Goal: Transaction & Acquisition: Purchase product/service

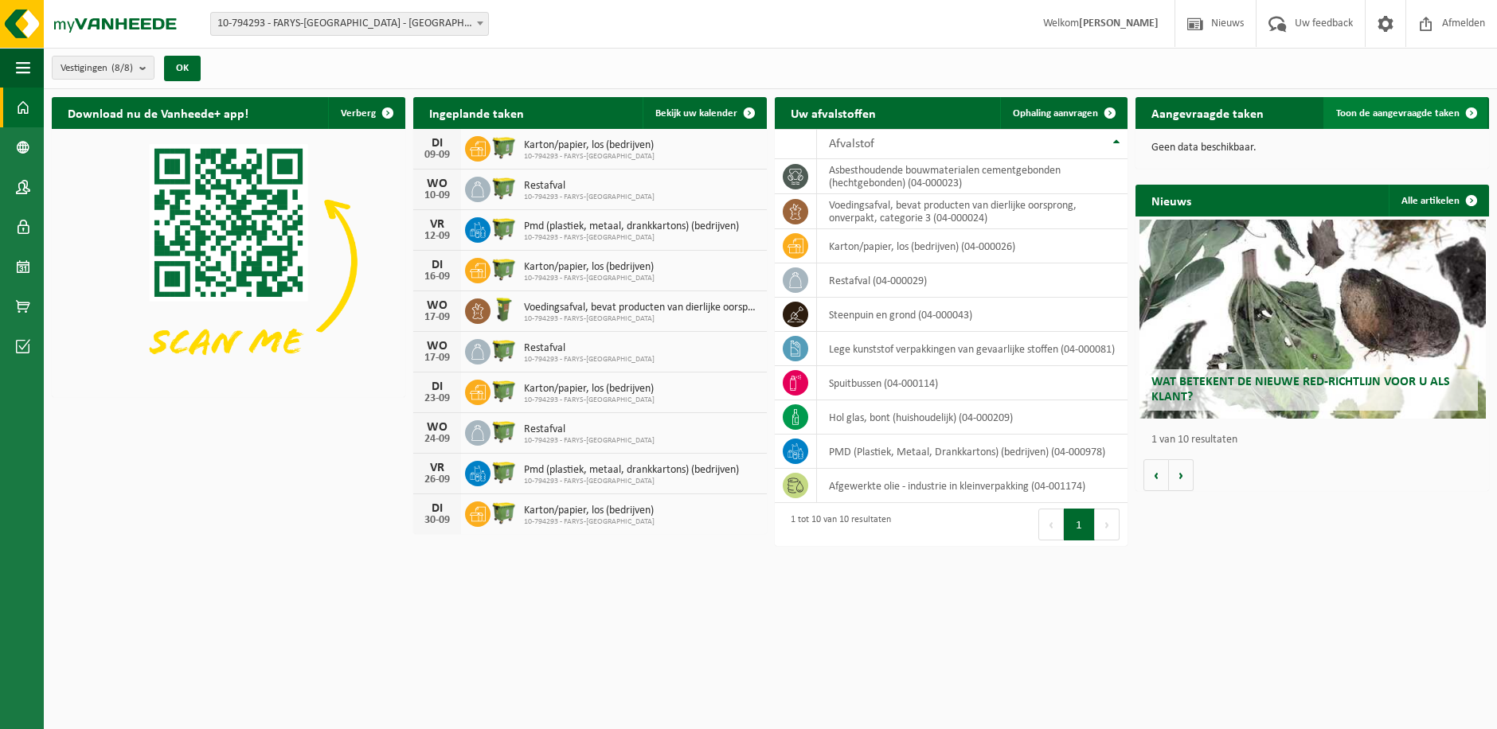
click at [1346, 111] on span "Toon de aangevraagde taken" at bounding box center [1397, 113] width 123 height 10
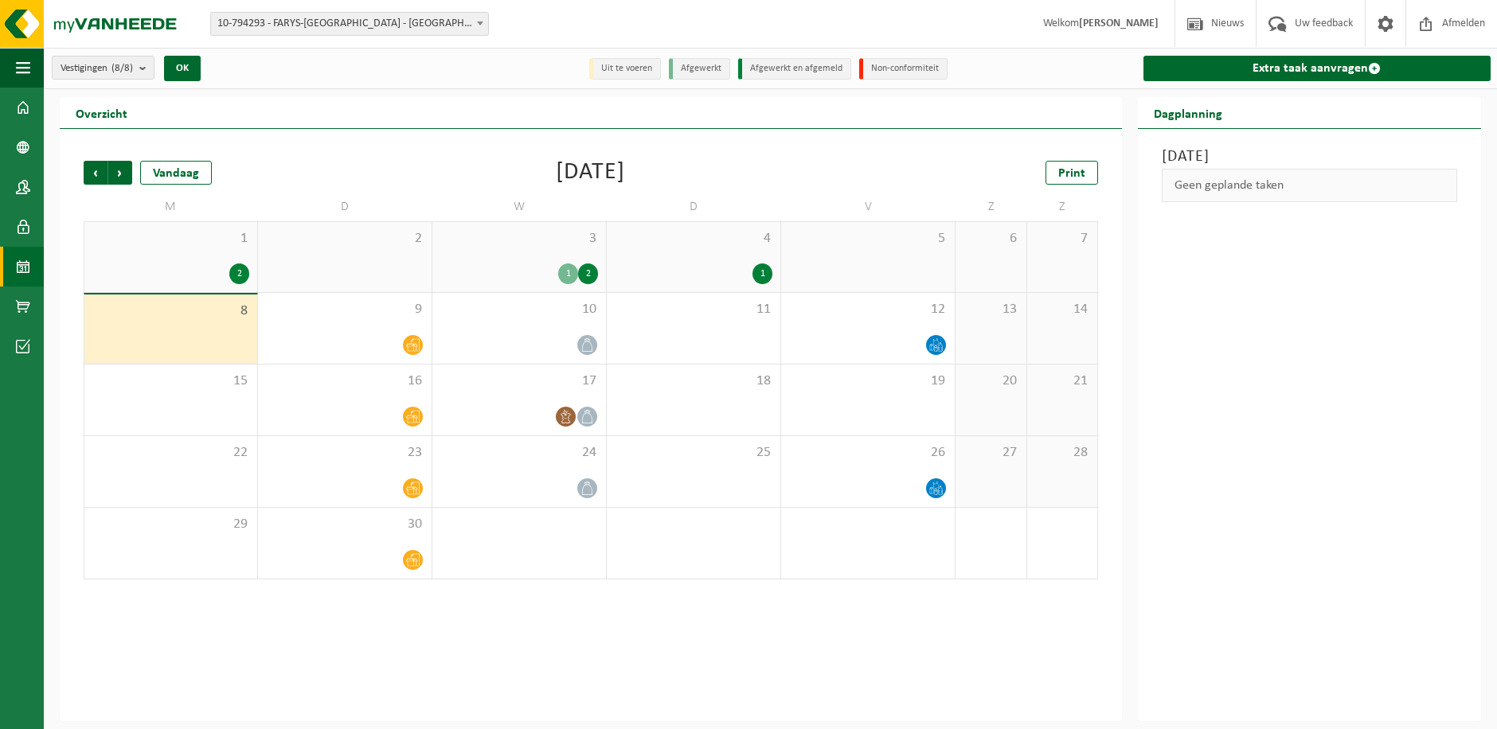
click at [186, 326] on div "8" at bounding box center [170, 329] width 173 height 69
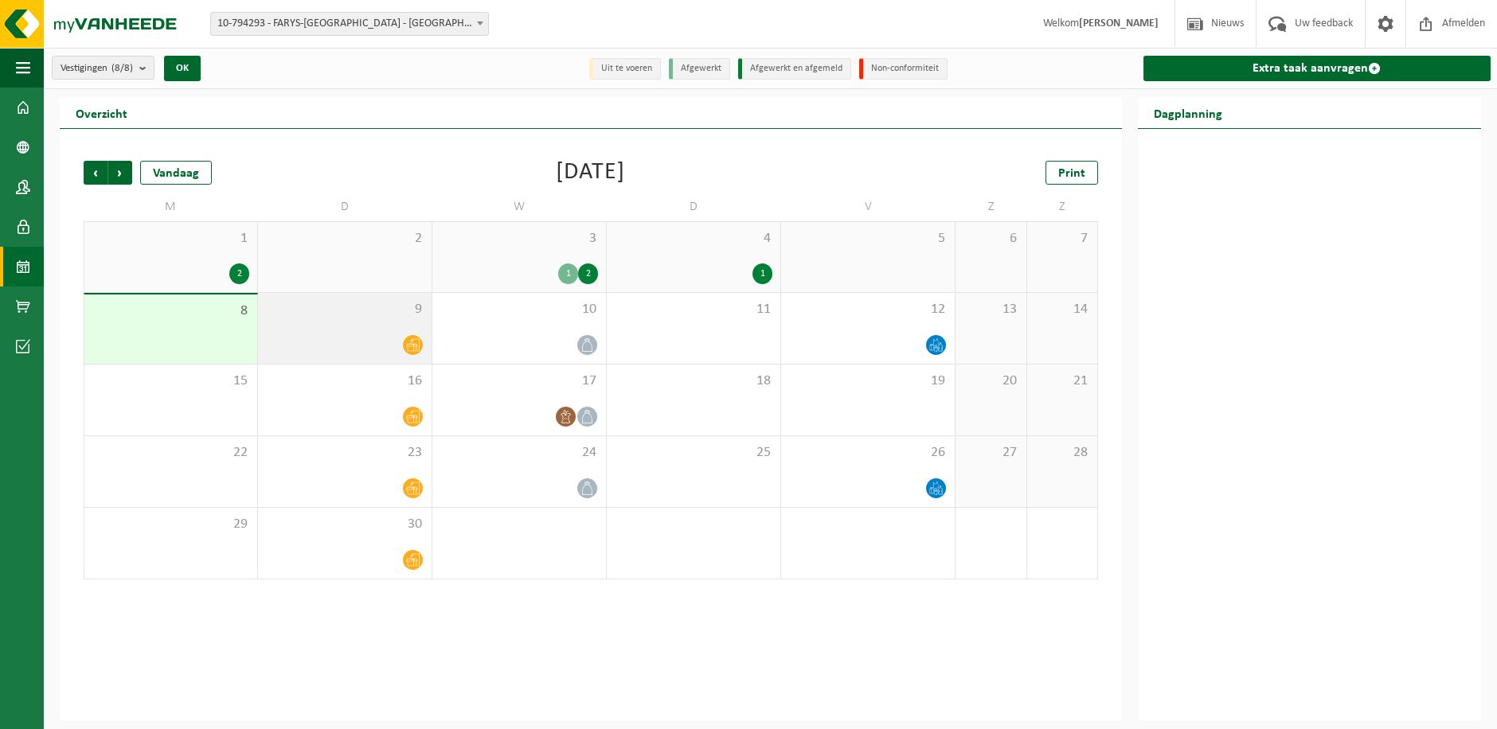
click at [359, 322] on div "9" at bounding box center [345, 328] width 174 height 71
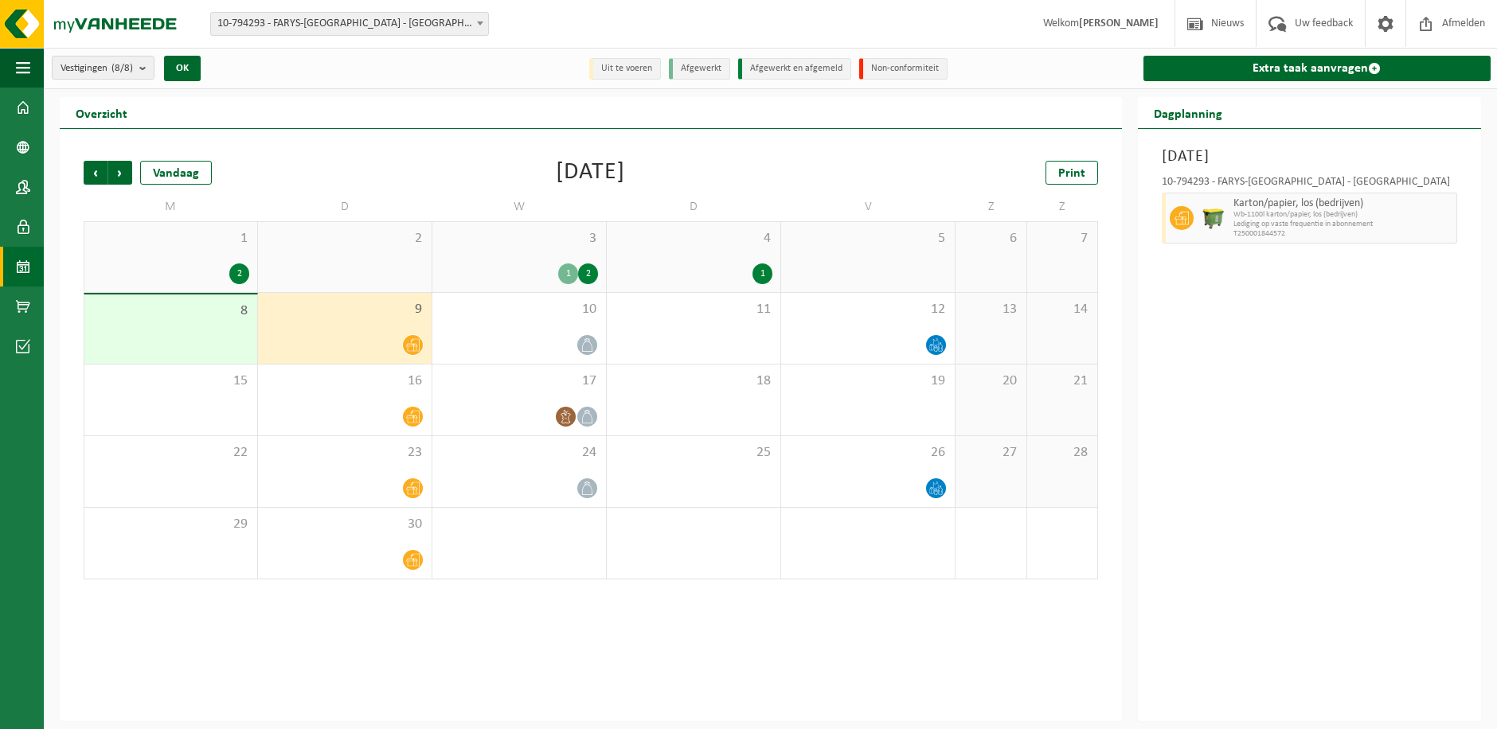
click at [760, 278] on div "1" at bounding box center [762, 274] width 20 height 21
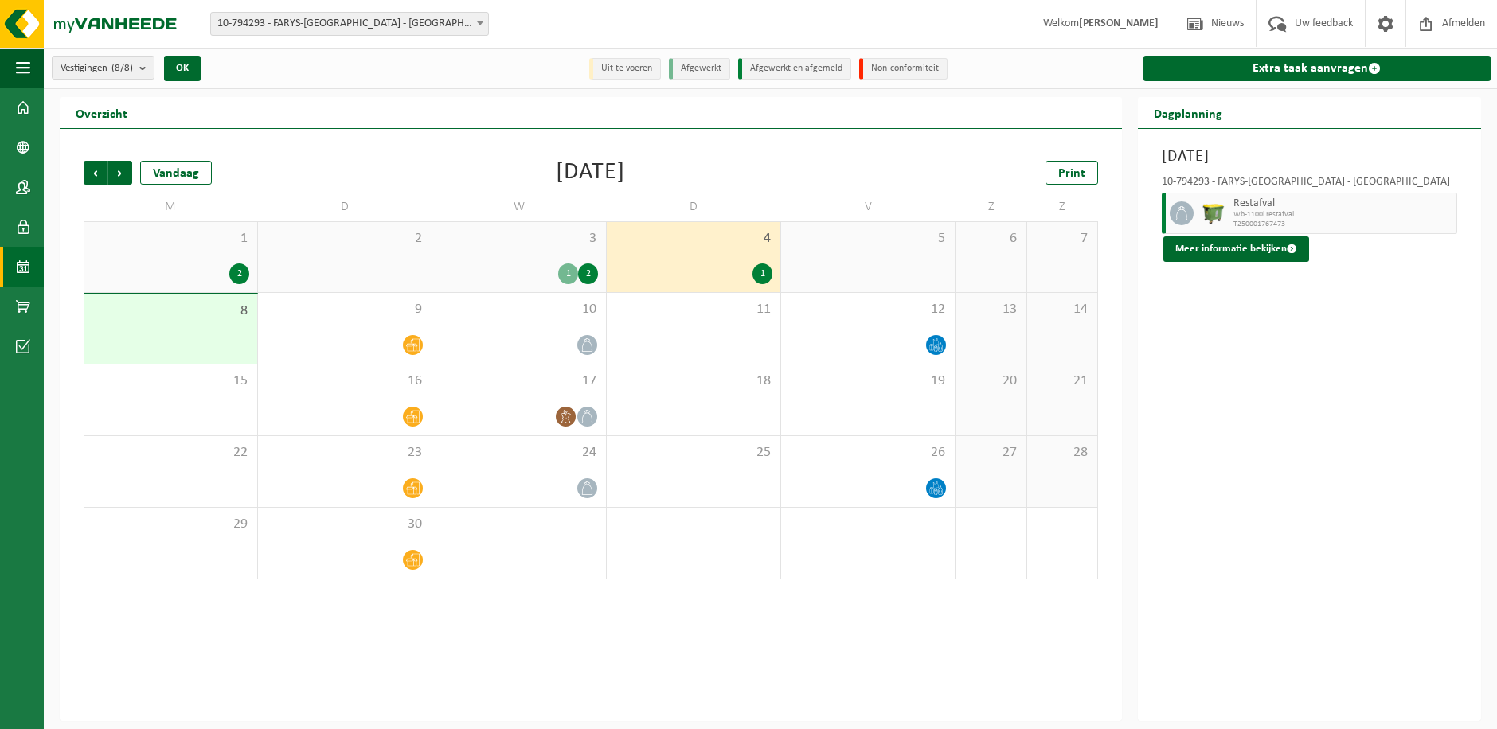
click at [587, 275] on div "2" at bounding box center [588, 274] width 20 height 21
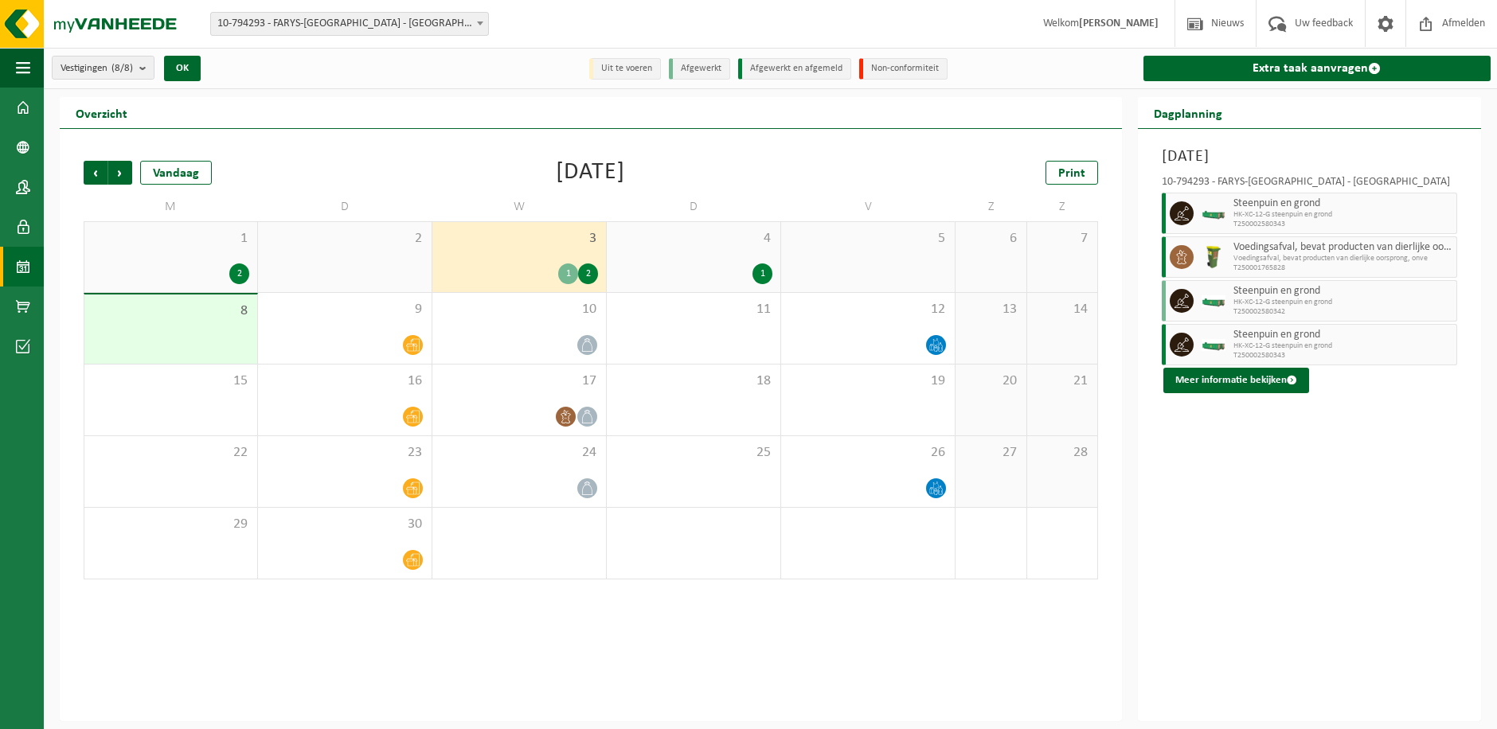
click at [1184, 215] on icon at bounding box center [1181, 213] width 14 height 14
click at [1230, 373] on button "Meer informatie bekijken" at bounding box center [1236, 380] width 146 height 25
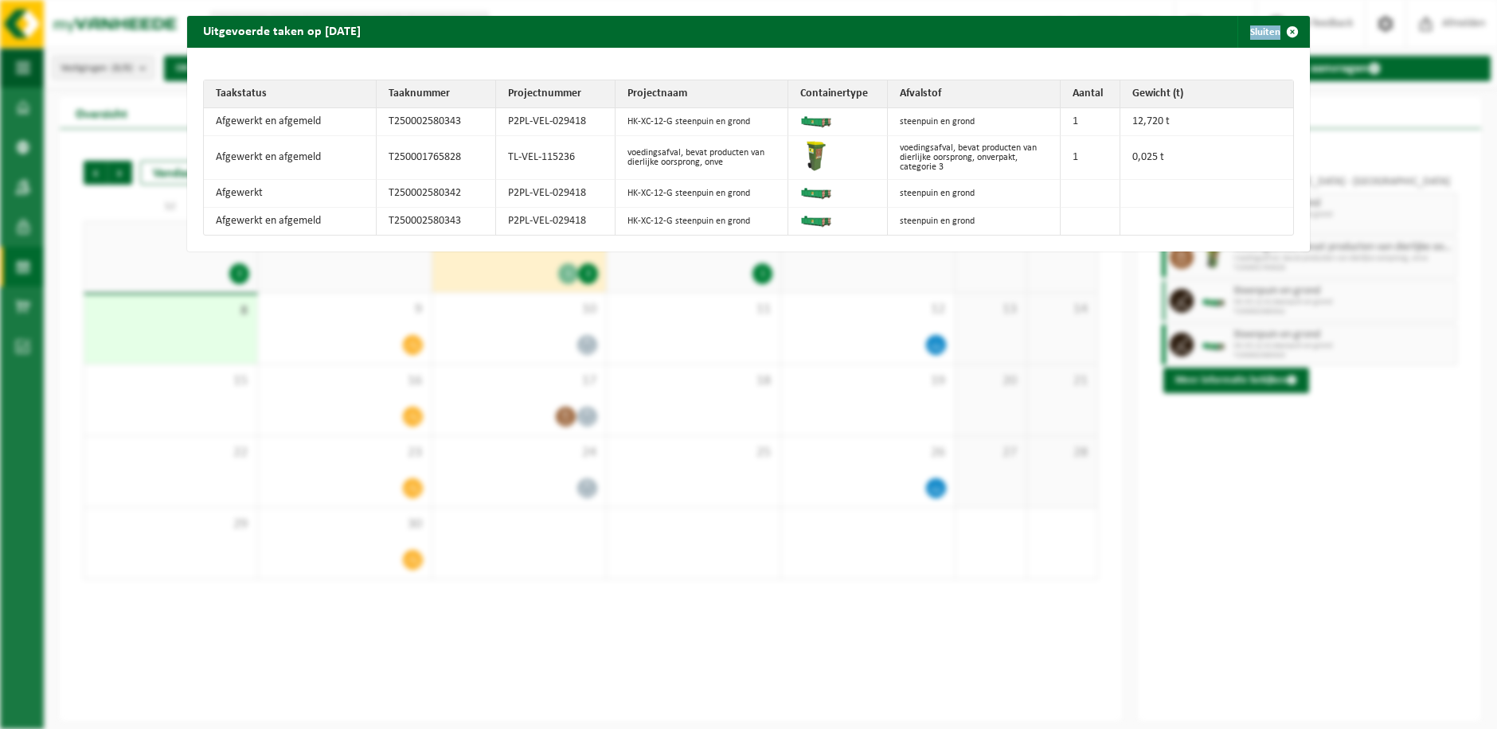
drag, startPoint x: 917, startPoint y: 27, endPoint x: 883, endPoint y: 67, distance: 52.5
click at [883, 67] on div "Uitgevoerde taken op 2025-09-03 Sluiten Taakstatus Taaknummer Projectnummer Pro…" at bounding box center [748, 134] width 1123 height 236
click at [1291, 443] on div "Uitgevoerde taken op 2025-09-03 Sluiten Taakstatus Taaknummer Projectnummer Pro…" at bounding box center [748, 364] width 1497 height 729
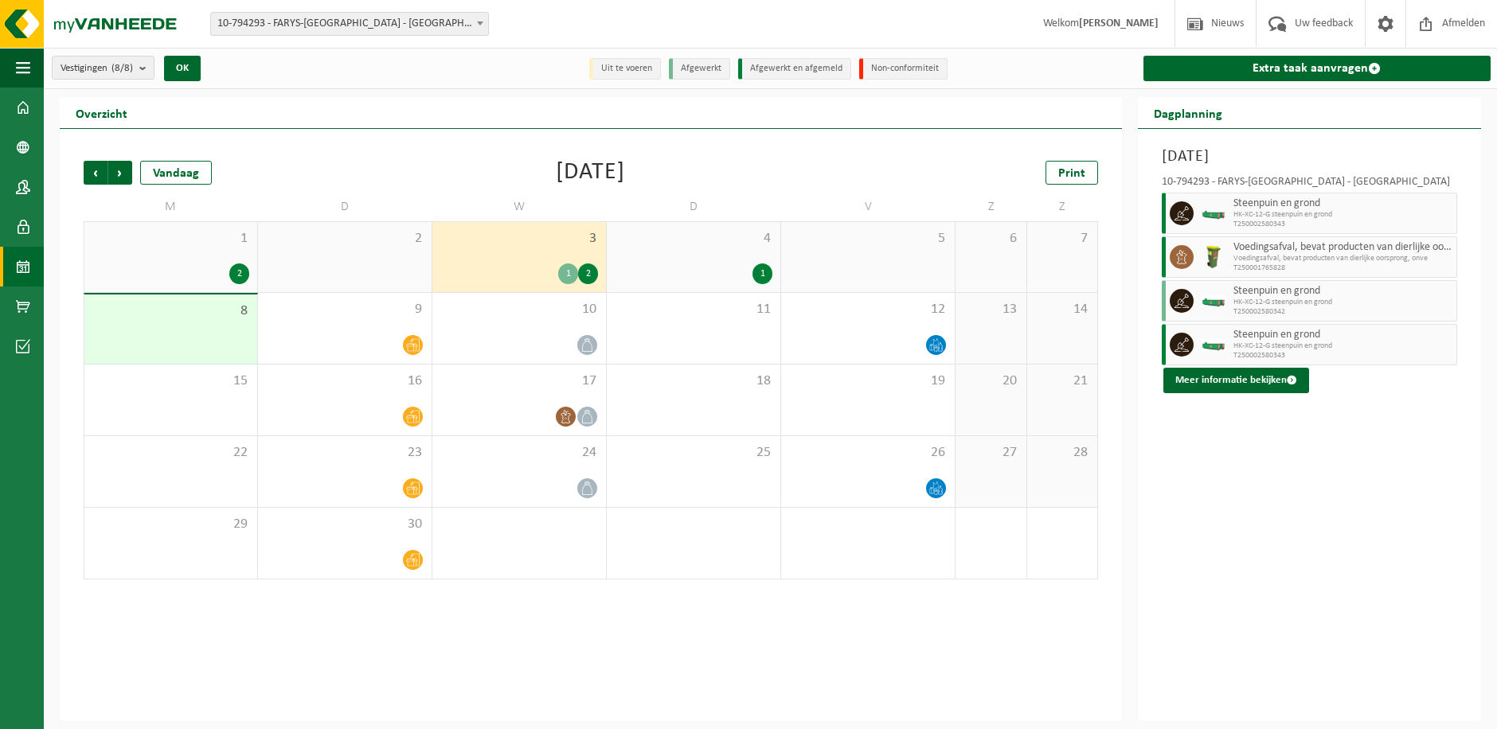
click at [648, 68] on li "Uit te voeren" at bounding box center [625, 68] width 72 height 21
click at [608, 70] on li "Uit te voeren" at bounding box center [625, 68] width 72 height 21
click at [627, 68] on li "Uit te voeren" at bounding box center [625, 68] width 72 height 21
click at [610, 72] on li "Uit te voeren" at bounding box center [625, 68] width 72 height 21
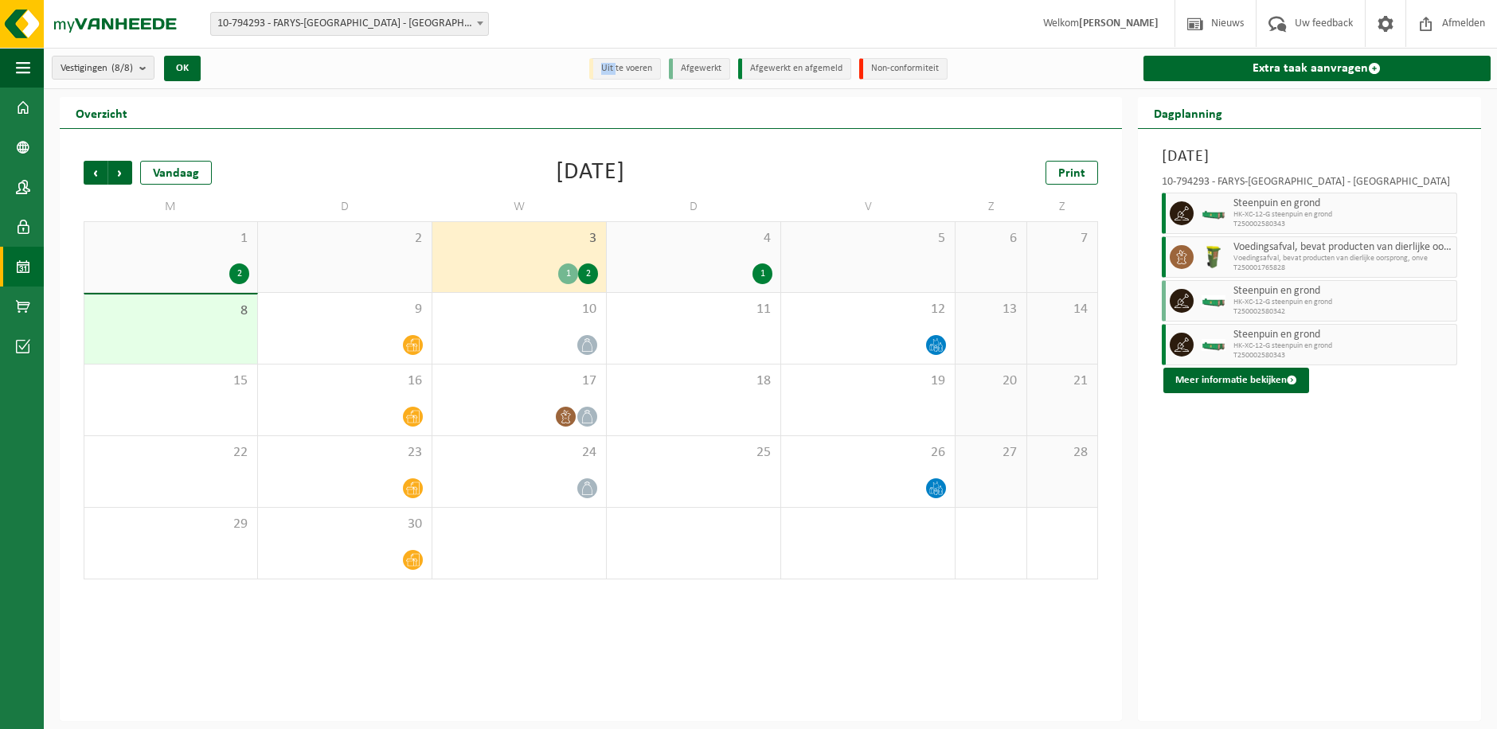
click at [610, 72] on li "Uit te voeren" at bounding box center [625, 68] width 72 height 21
drag, startPoint x: 610, startPoint y: 72, endPoint x: 601, endPoint y: 68, distance: 9.6
click at [601, 68] on li "Uit te voeren" at bounding box center [625, 68] width 72 height 21
click at [1177, 208] on icon at bounding box center [1181, 213] width 14 height 14
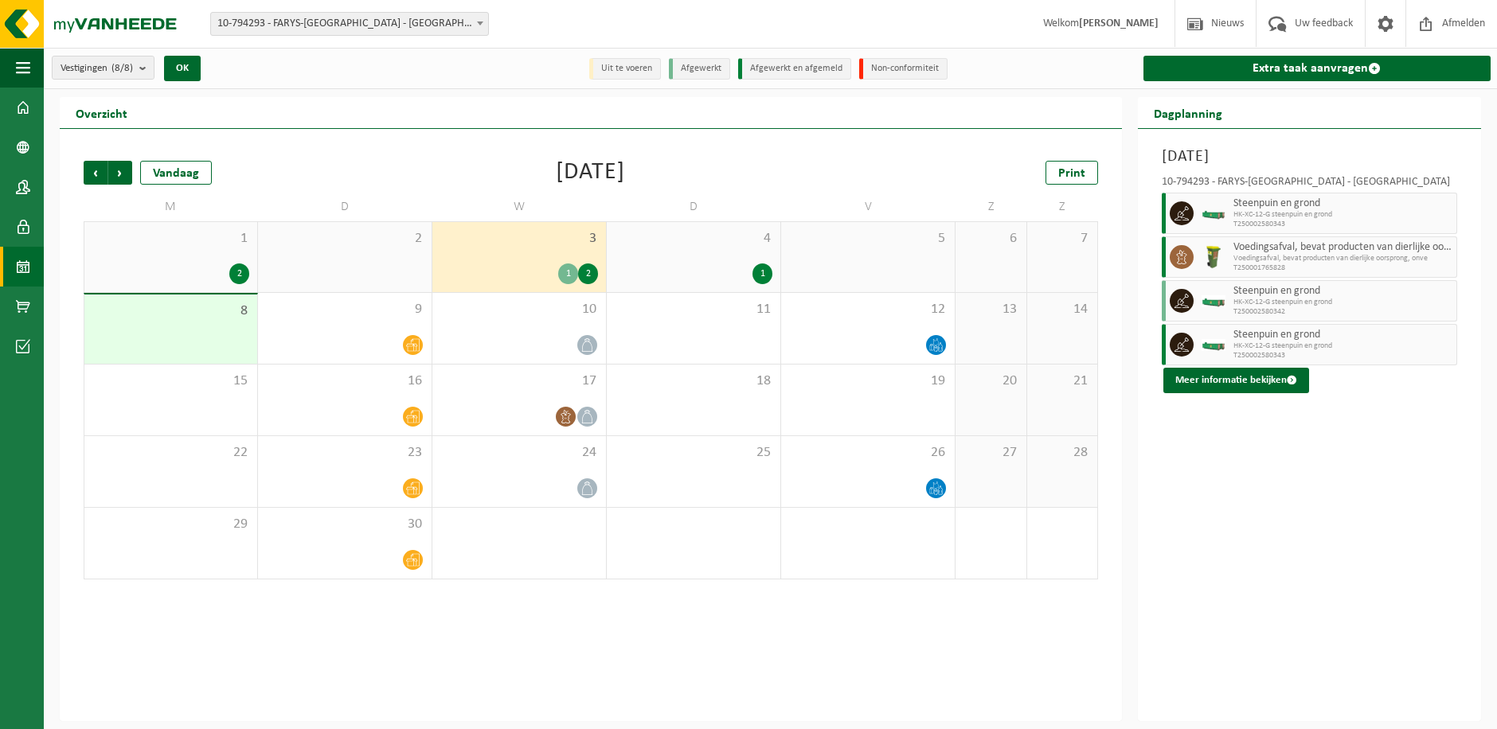
click at [1177, 208] on icon at bounding box center [1181, 213] width 14 height 14
click at [1177, 346] on icon at bounding box center [1181, 345] width 14 height 14
click at [928, 273] on div "5" at bounding box center [868, 257] width 174 height 70
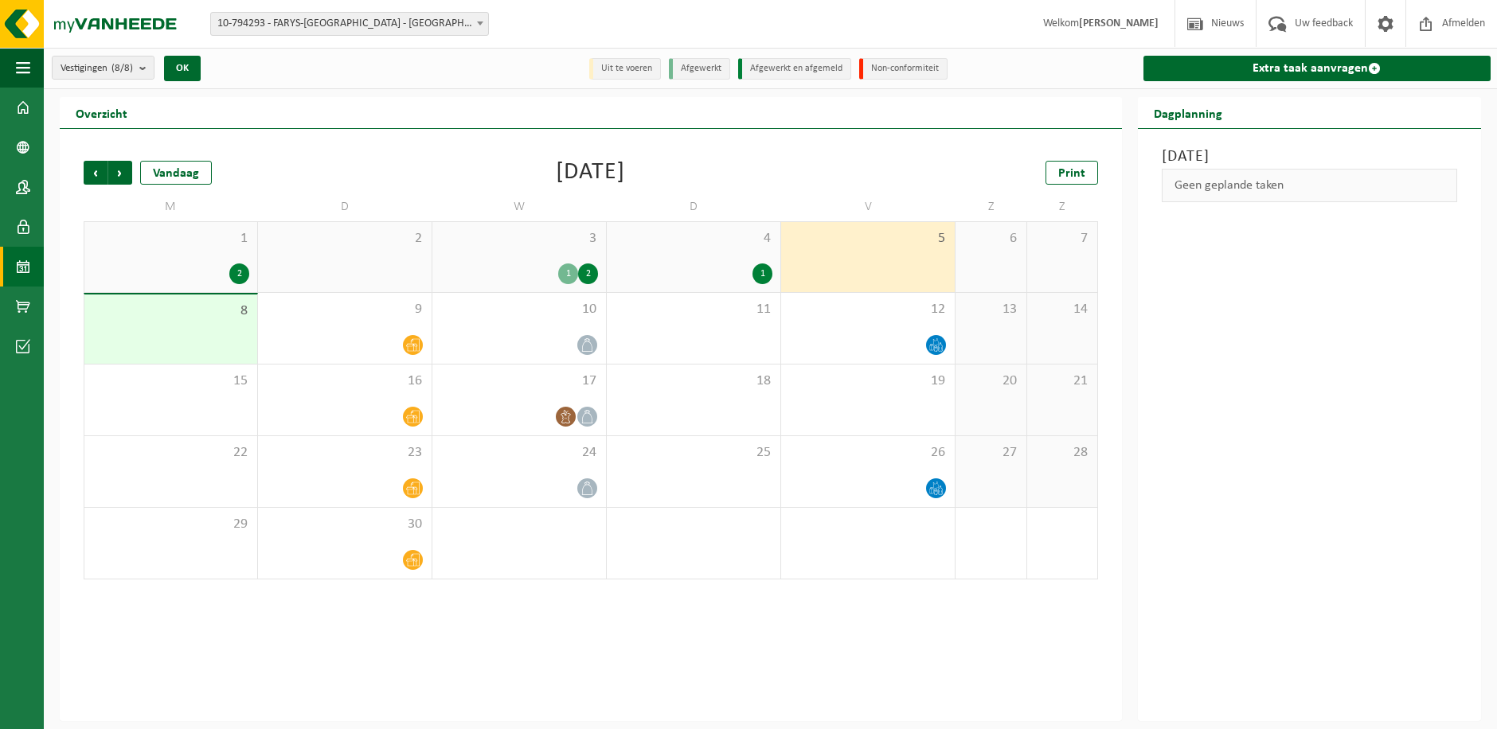
click at [157, 335] on div "8" at bounding box center [170, 329] width 173 height 69
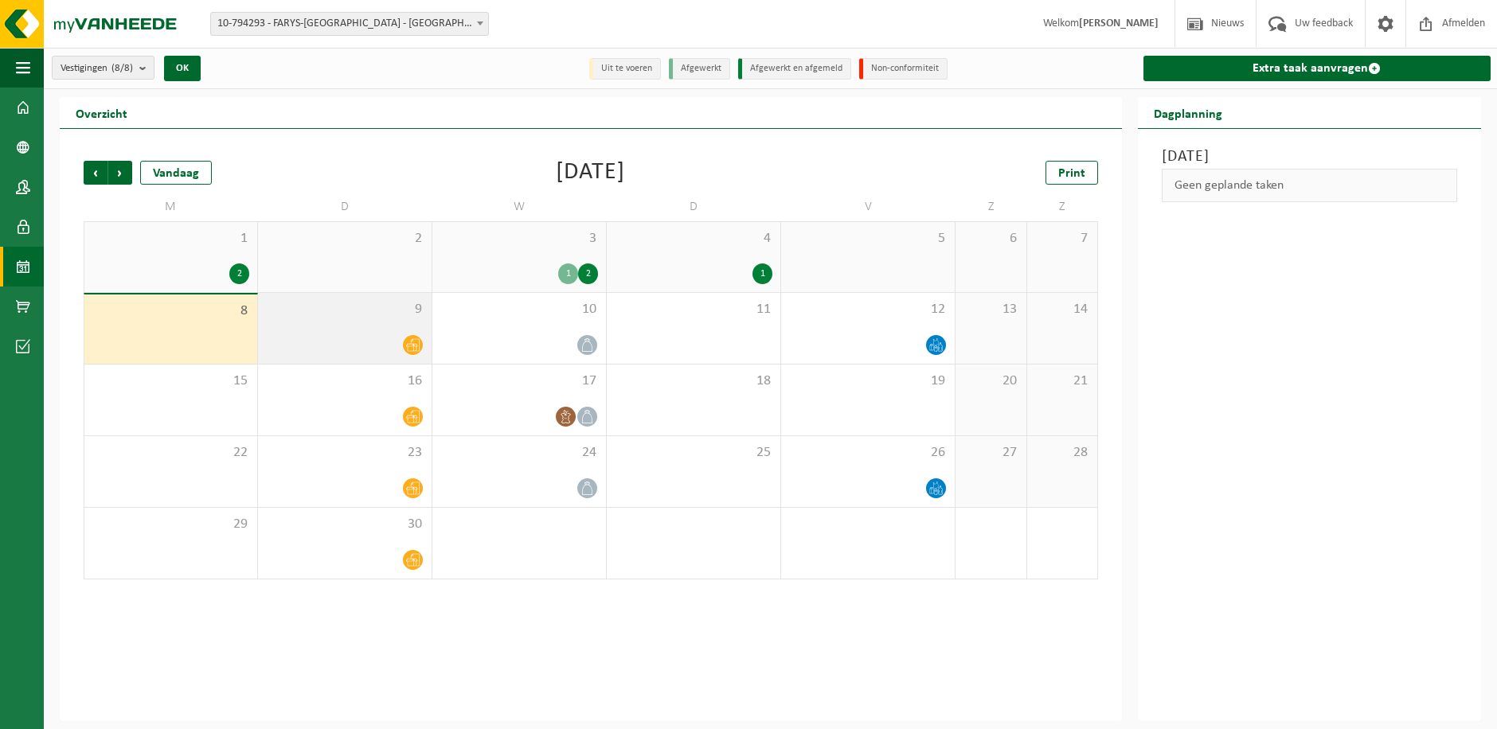
click at [287, 335] on div at bounding box center [345, 344] width 158 height 21
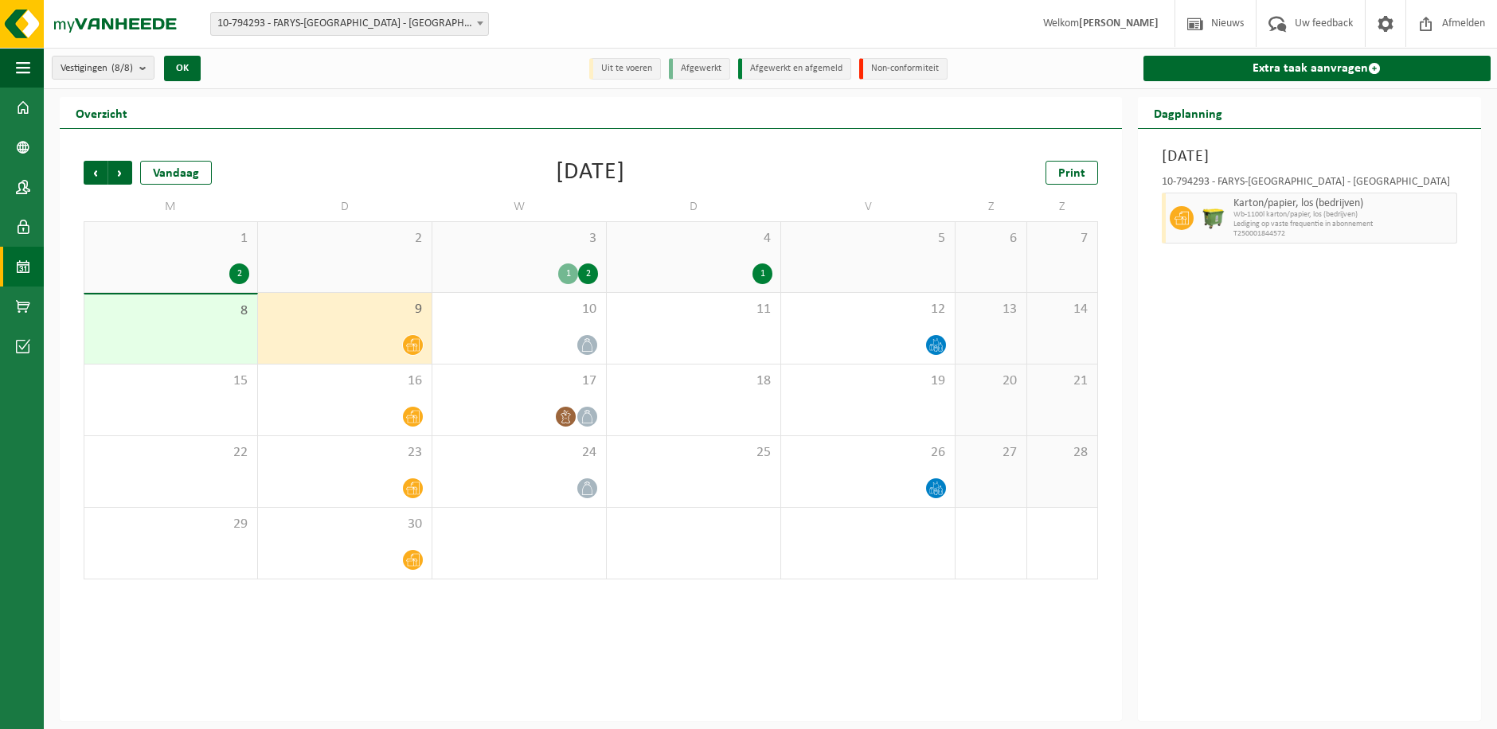
click at [701, 68] on li "Afgewerkt" at bounding box center [699, 68] width 61 height 21
click at [1023, 112] on div "Overzicht" at bounding box center [591, 113] width 1062 height 32
click at [812, 73] on li "Afgewerkt en afgemeld" at bounding box center [794, 68] width 113 height 21
click at [98, 171] on span "Vorige" at bounding box center [96, 173] width 24 height 24
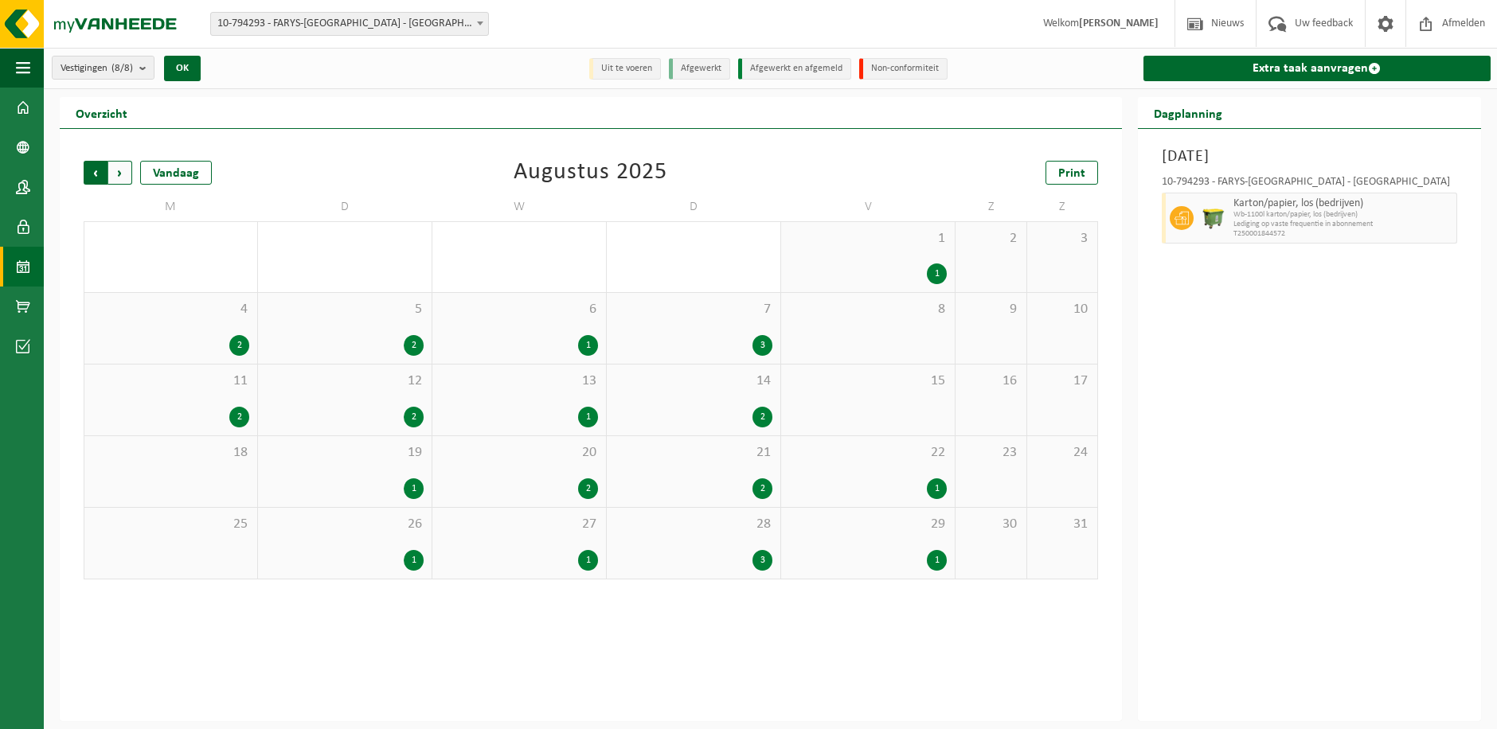
click at [116, 169] on span "Volgende" at bounding box center [120, 173] width 24 height 24
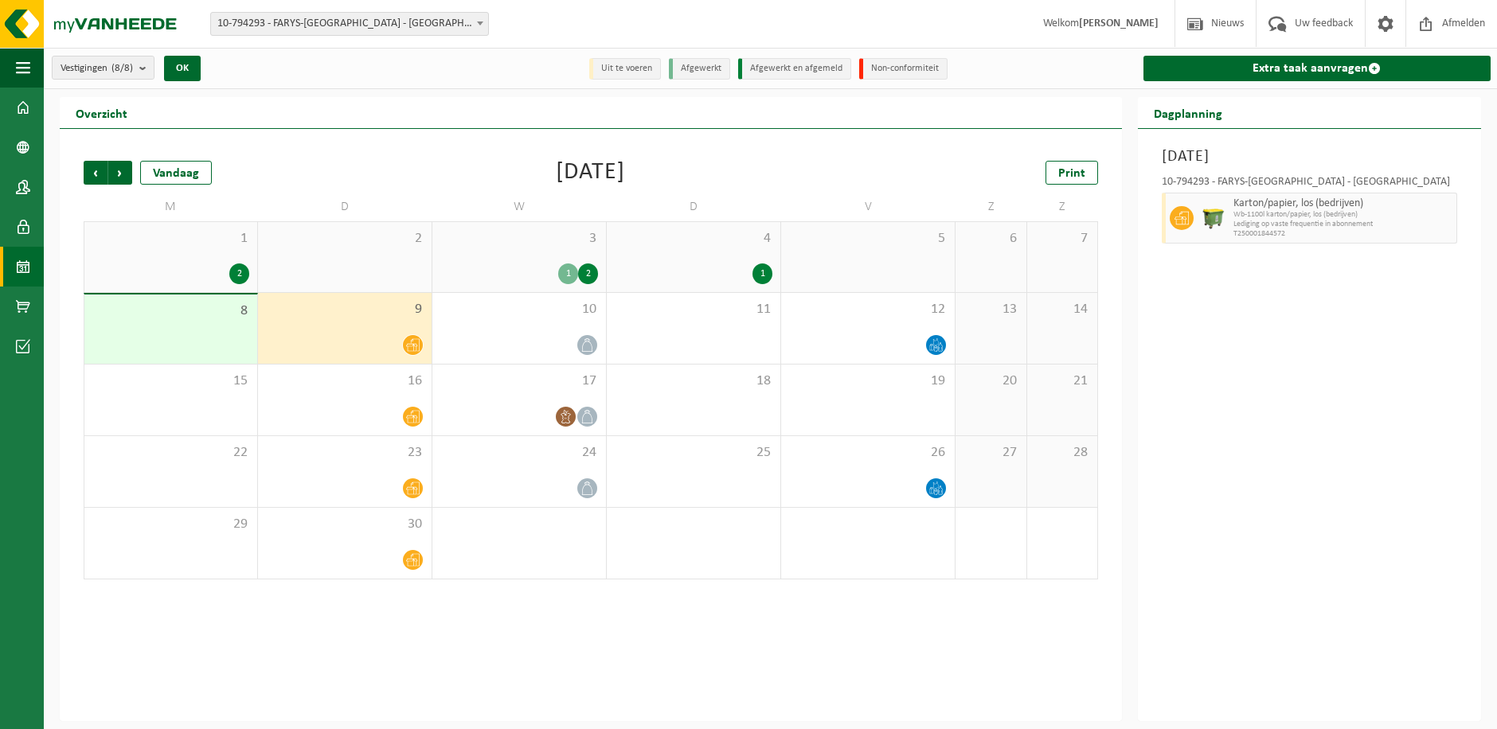
click at [567, 273] on div "1" at bounding box center [568, 274] width 20 height 21
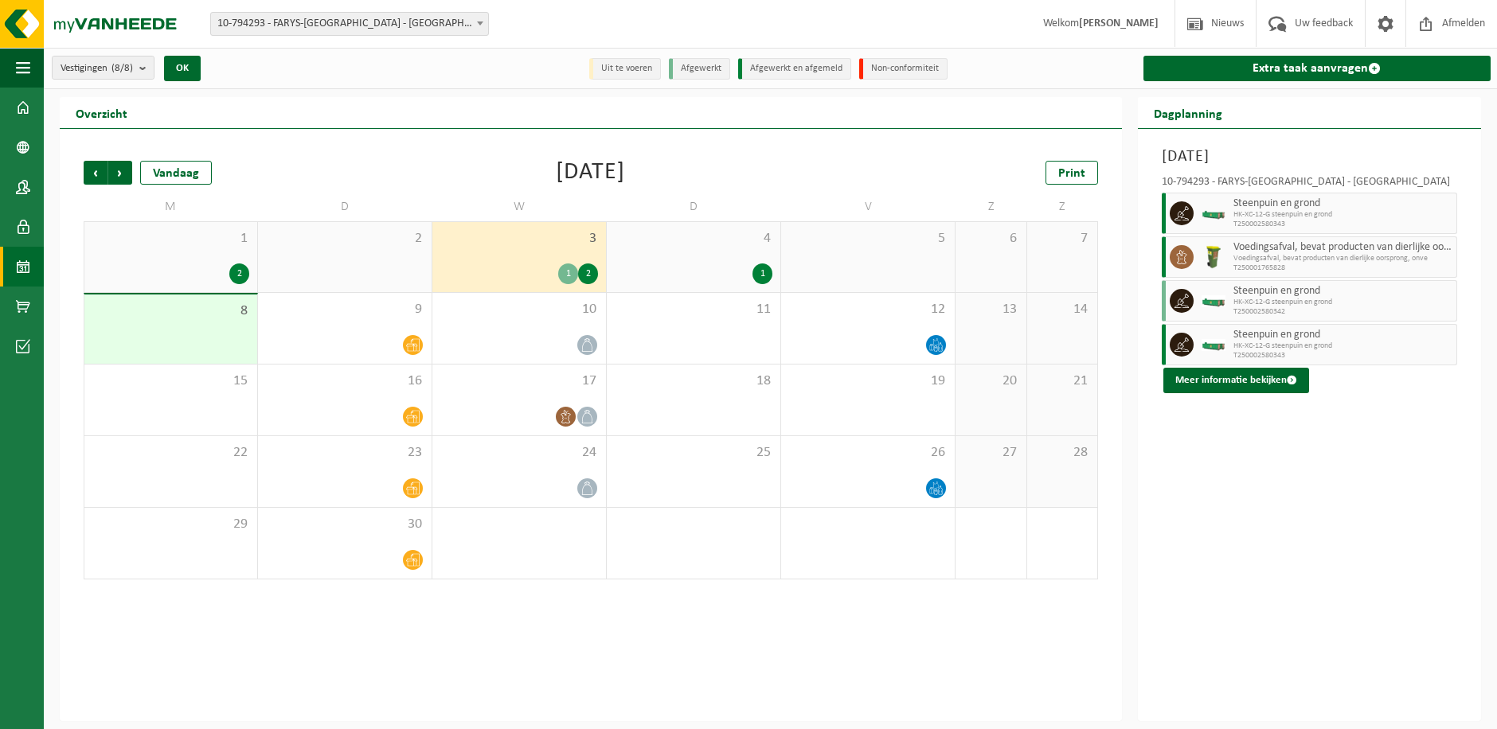
click at [589, 272] on div "2" at bounding box center [588, 274] width 20 height 21
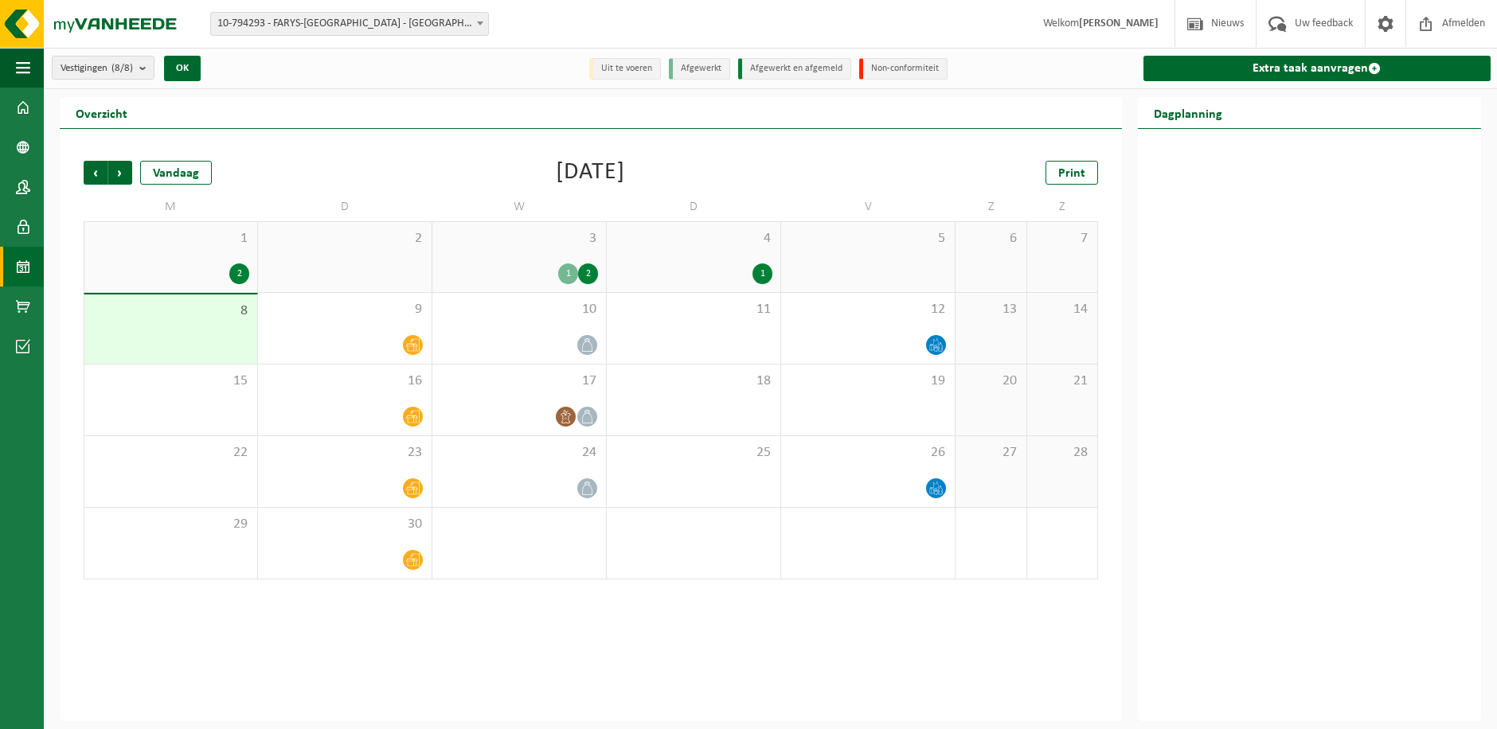
click at [589, 272] on div "2" at bounding box center [588, 274] width 20 height 21
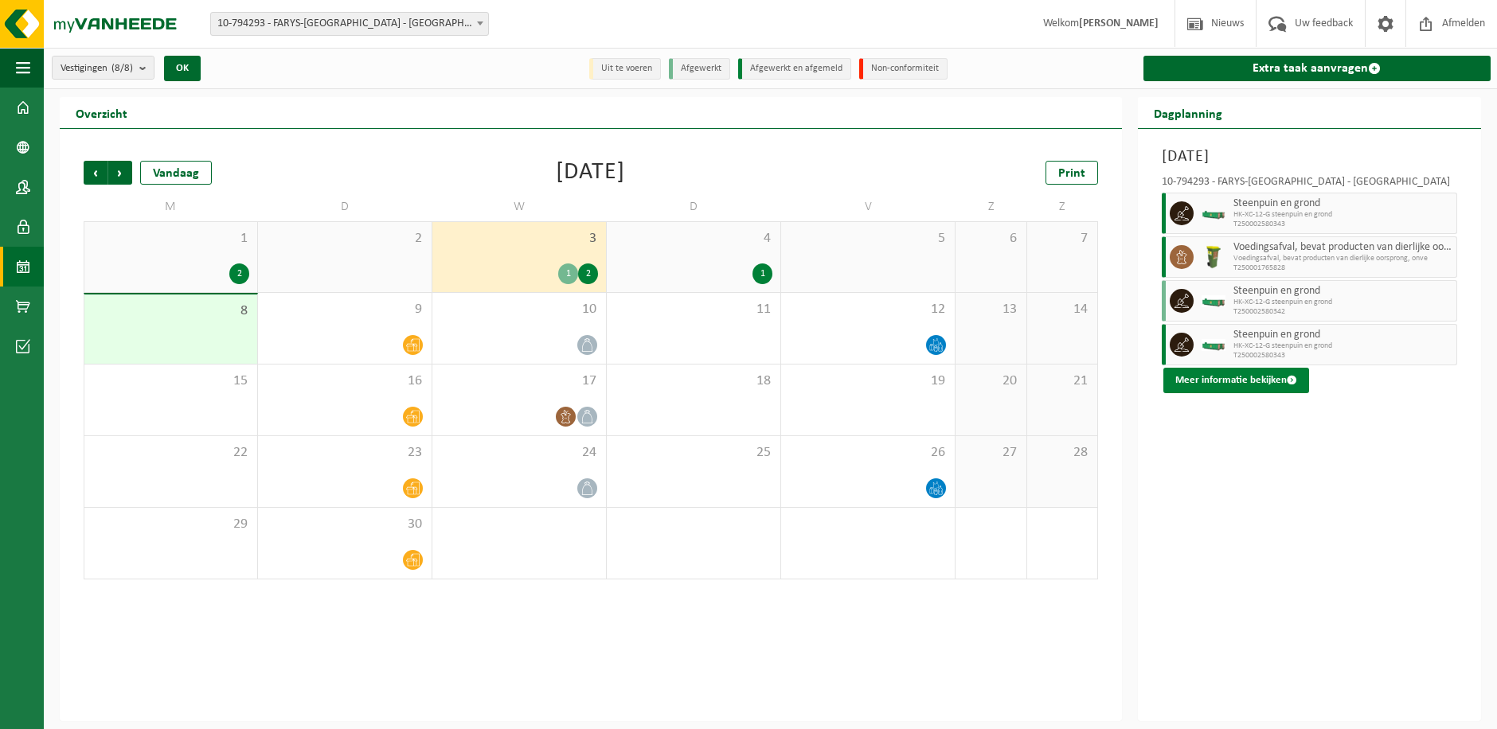
click at [1236, 381] on button "Meer informatie bekijken" at bounding box center [1236, 380] width 146 height 25
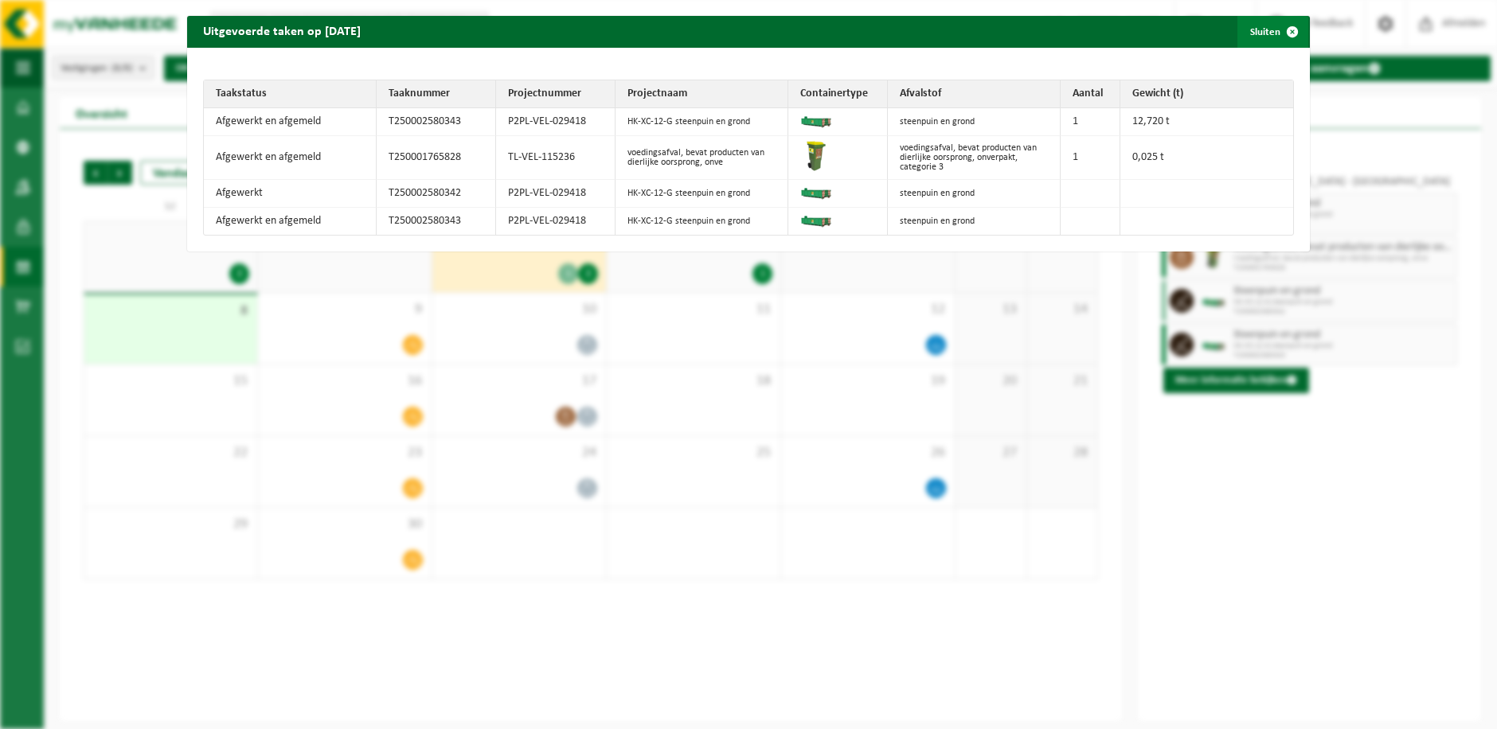
click at [1280, 33] on span "button" at bounding box center [1292, 32] width 32 height 32
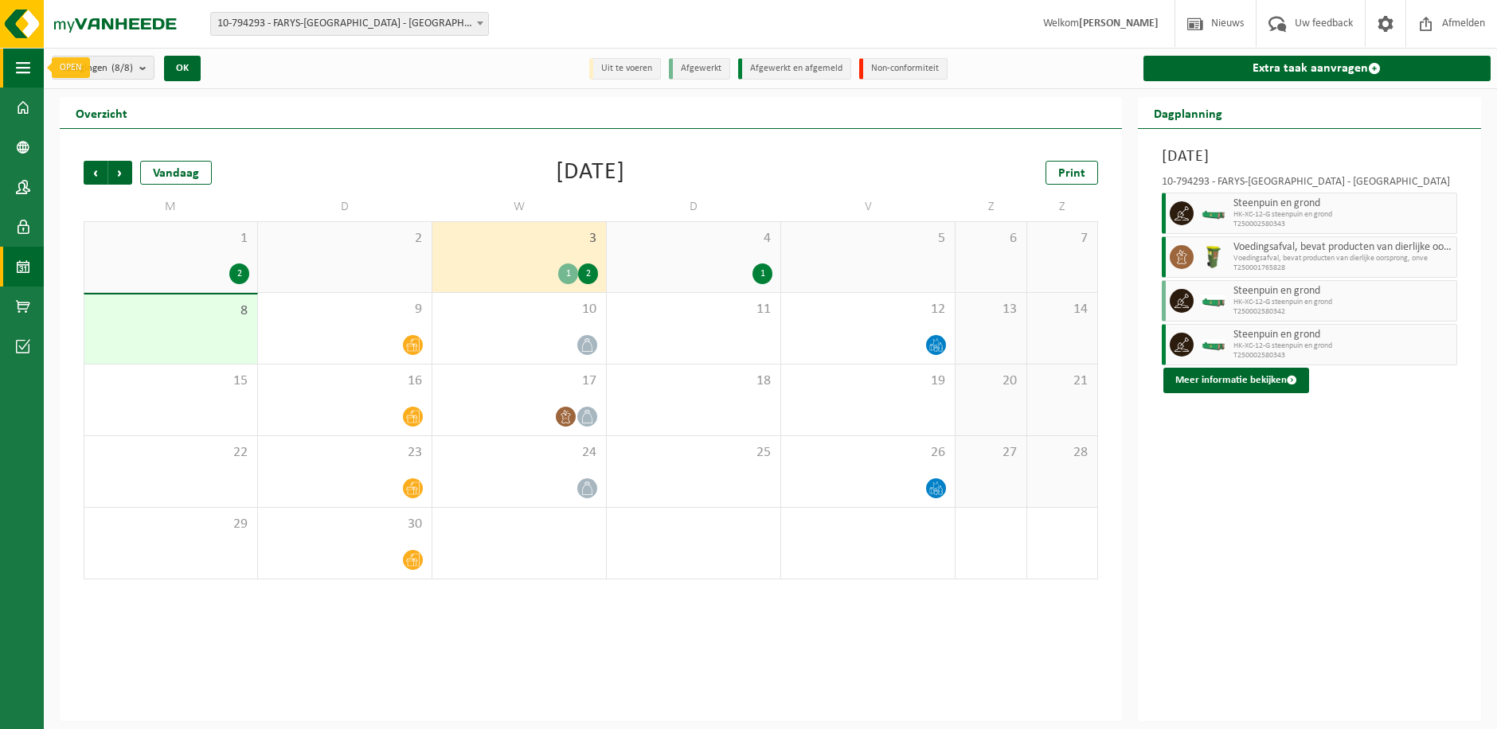
drag, startPoint x: 23, startPoint y: 71, endPoint x: 71, endPoint y: 72, distance: 47.8
click at [23, 71] on span "button" at bounding box center [23, 68] width 14 height 40
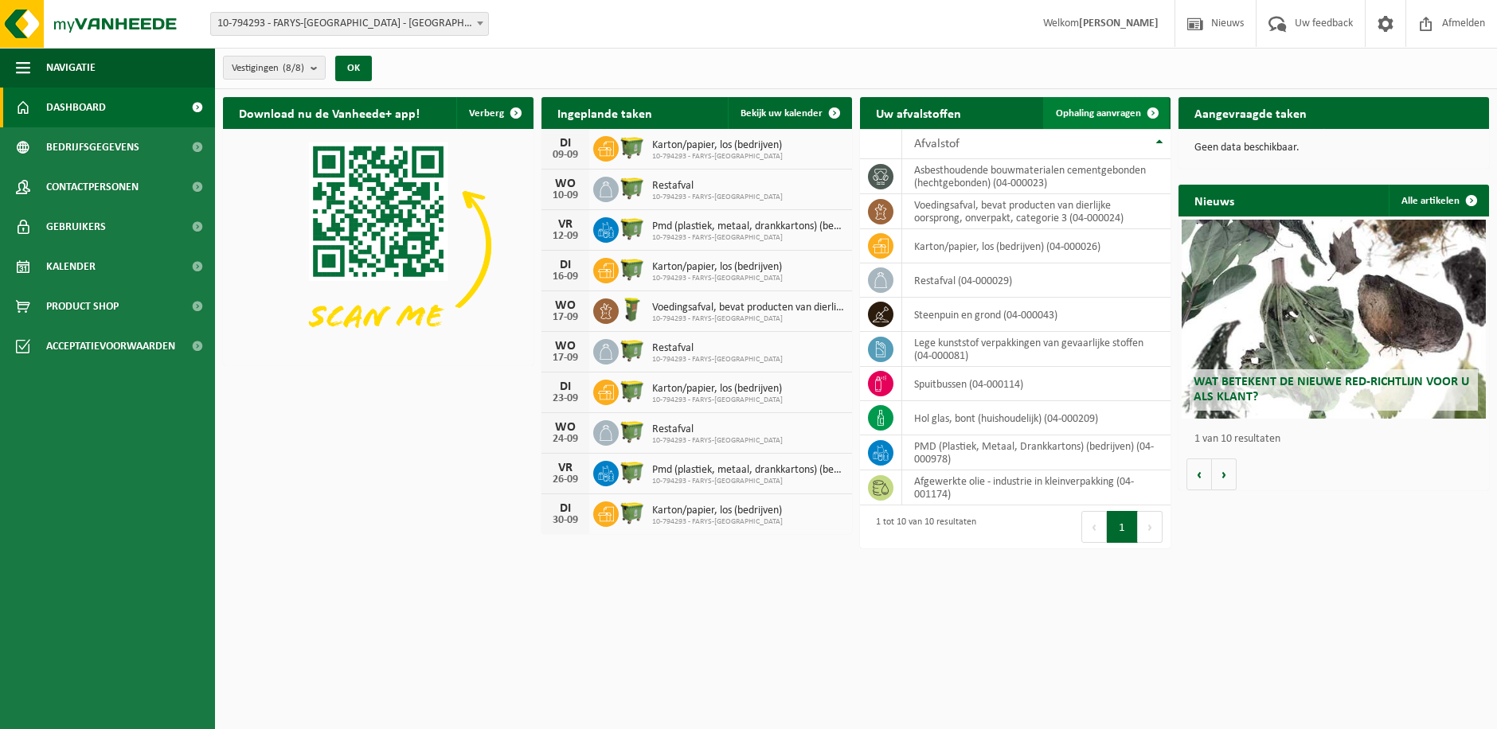
click at [1080, 114] on span "Ophaling aanvragen" at bounding box center [1098, 113] width 85 height 10
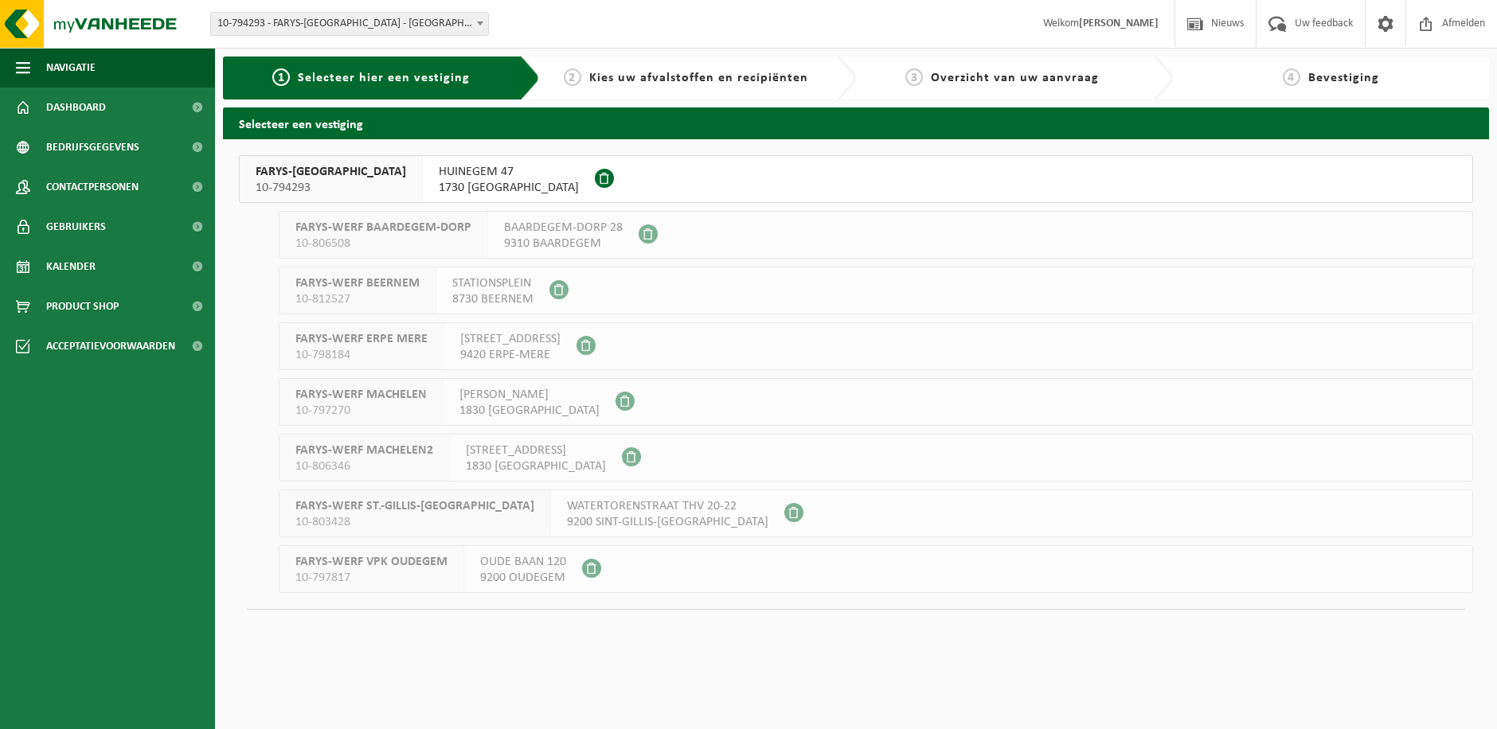
click at [277, 172] on span "FARYS-[GEOGRAPHIC_DATA]" at bounding box center [331, 172] width 150 height 16
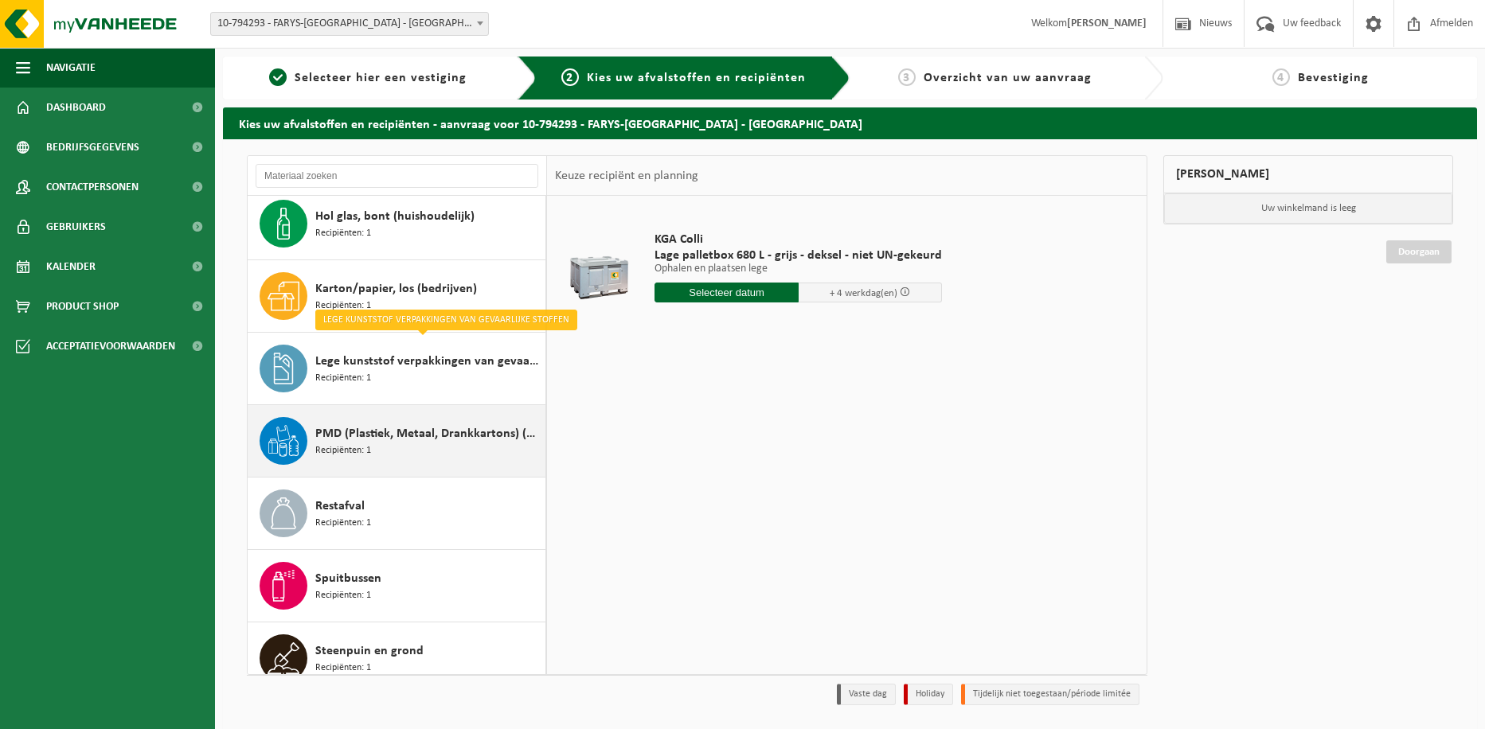
scroll to position [159, 0]
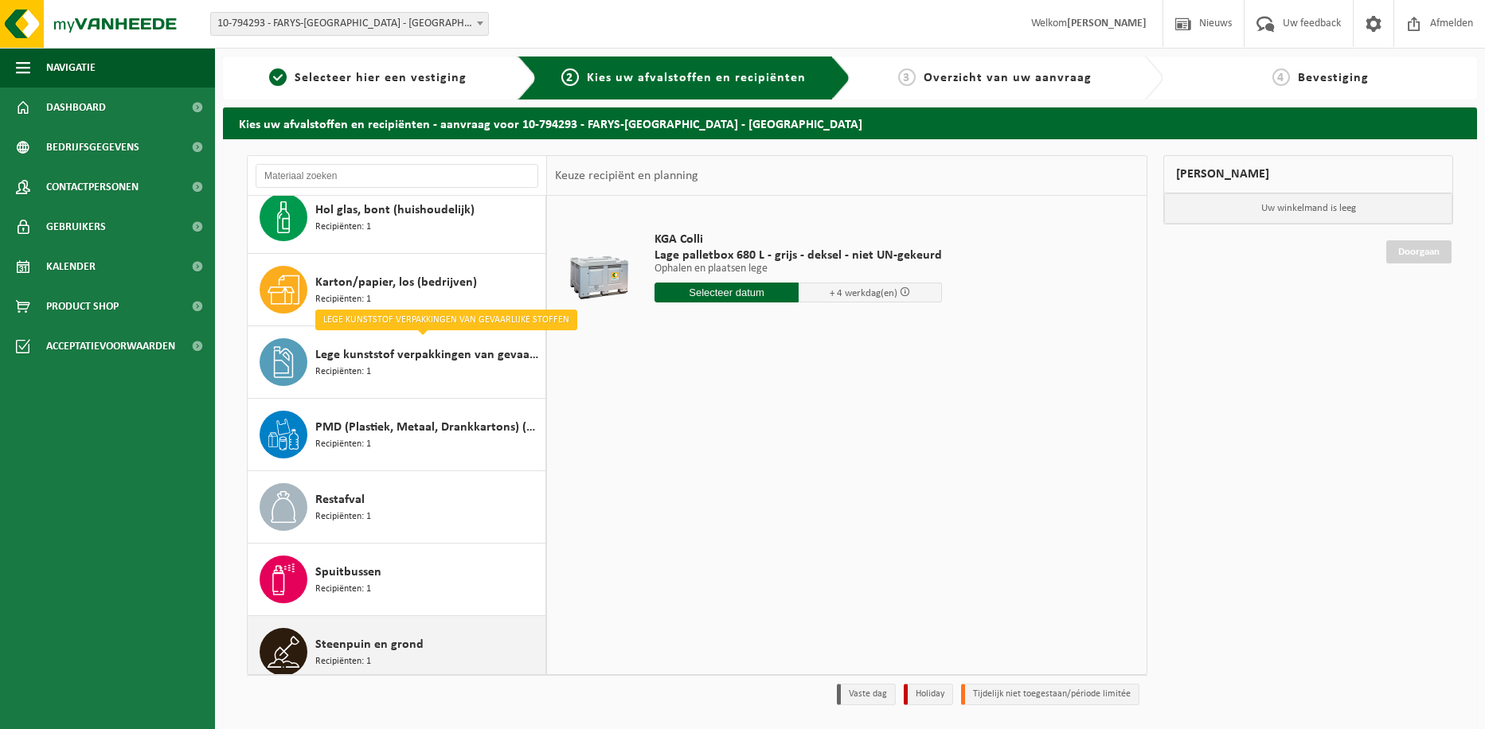
click at [350, 651] on span "Steenpuin en grond" at bounding box center [369, 644] width 108 height 19
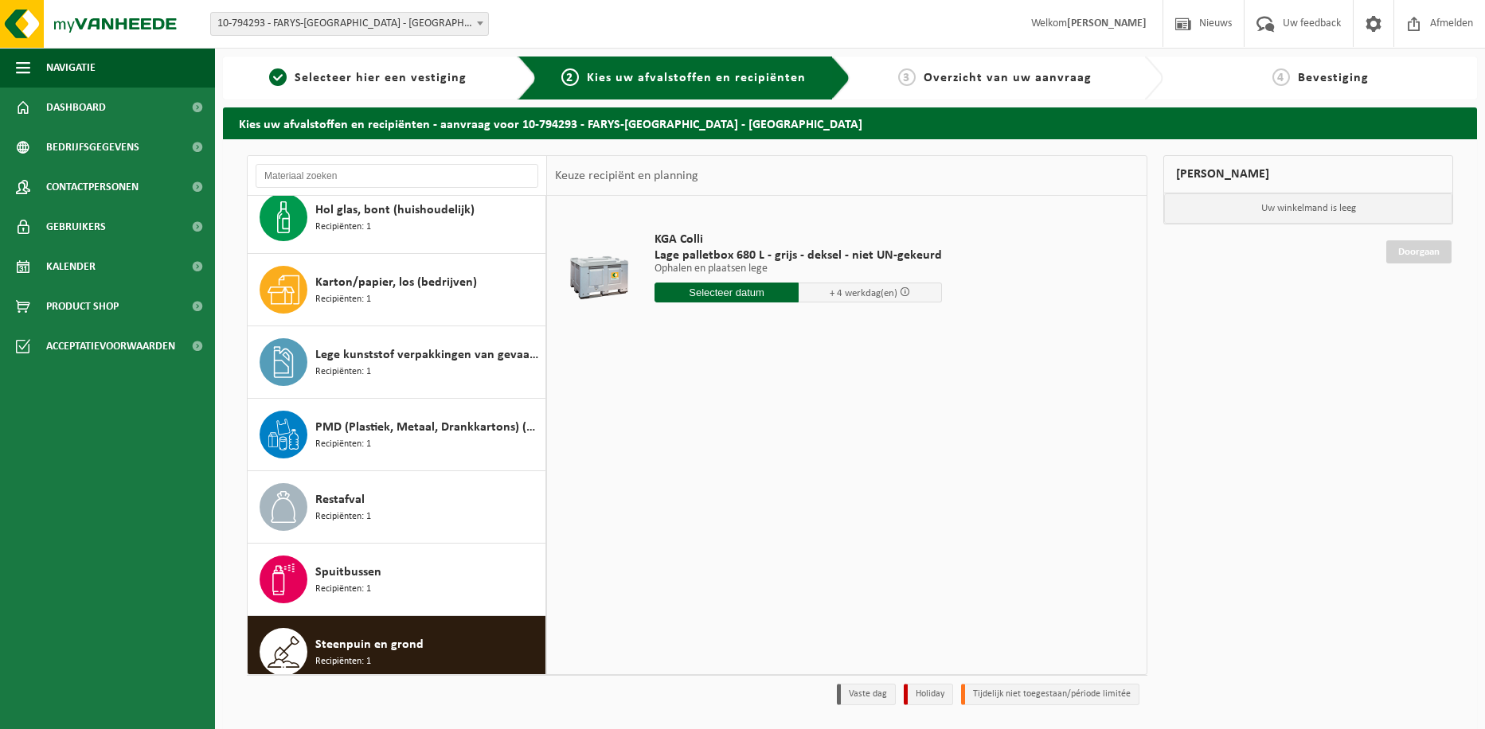
scroll to position [245, 0]
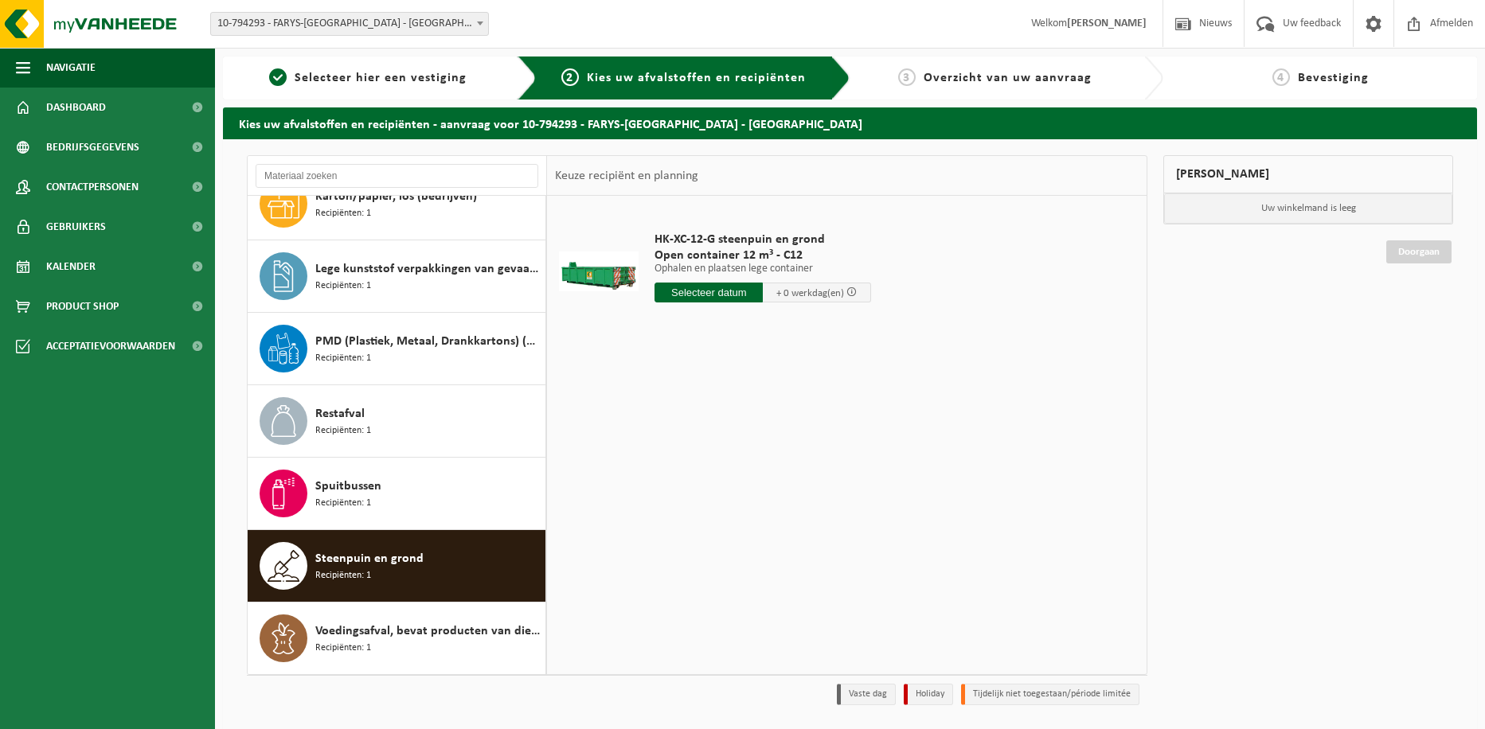
click at [407, 567] on span "Steenpuin en grond" at bounding box center [369, 558] width 108 height 19
click at [732, 293] on input "text" at bounding box center [709, 293] width 108 height 20
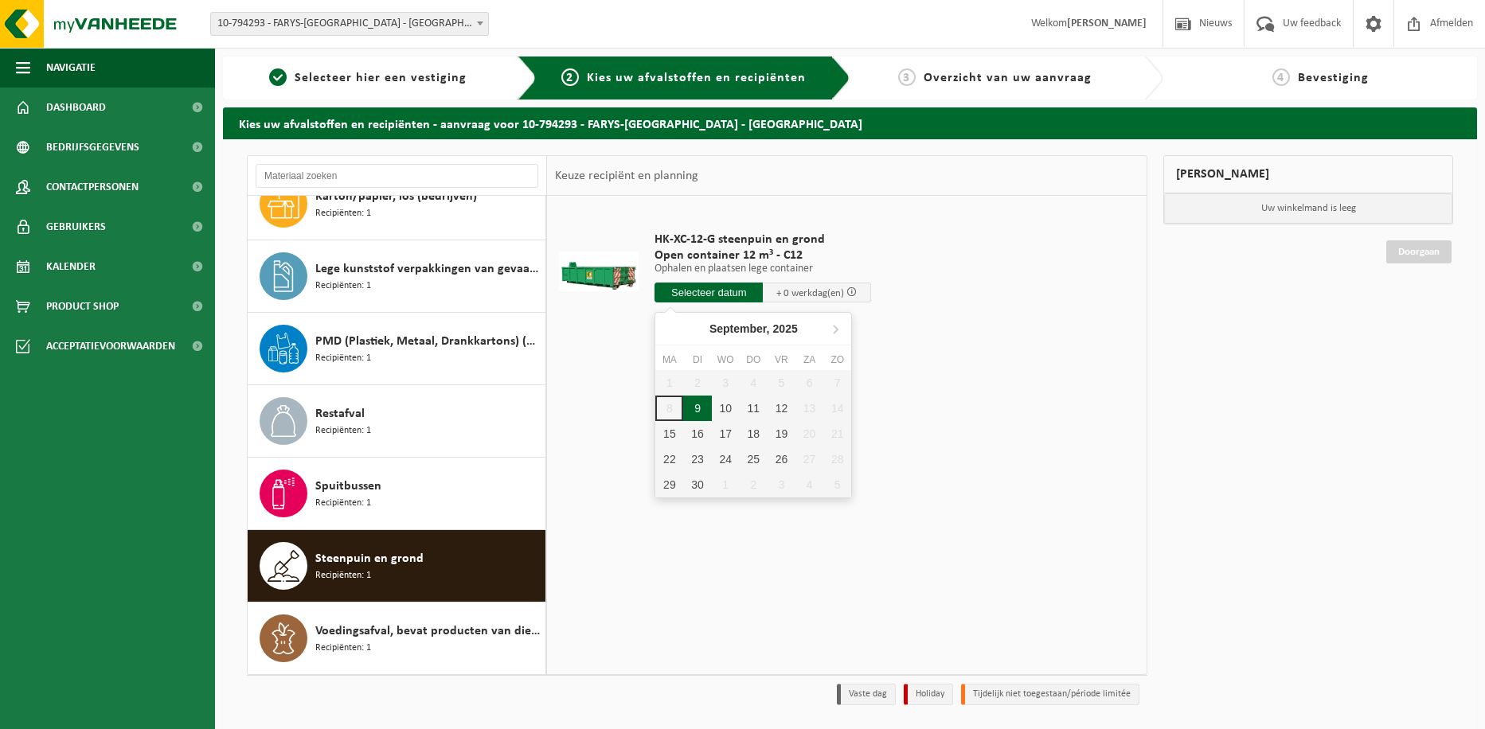
click at [705, 408] on div "9" at bounding box center [697, 408] width 28 height 25
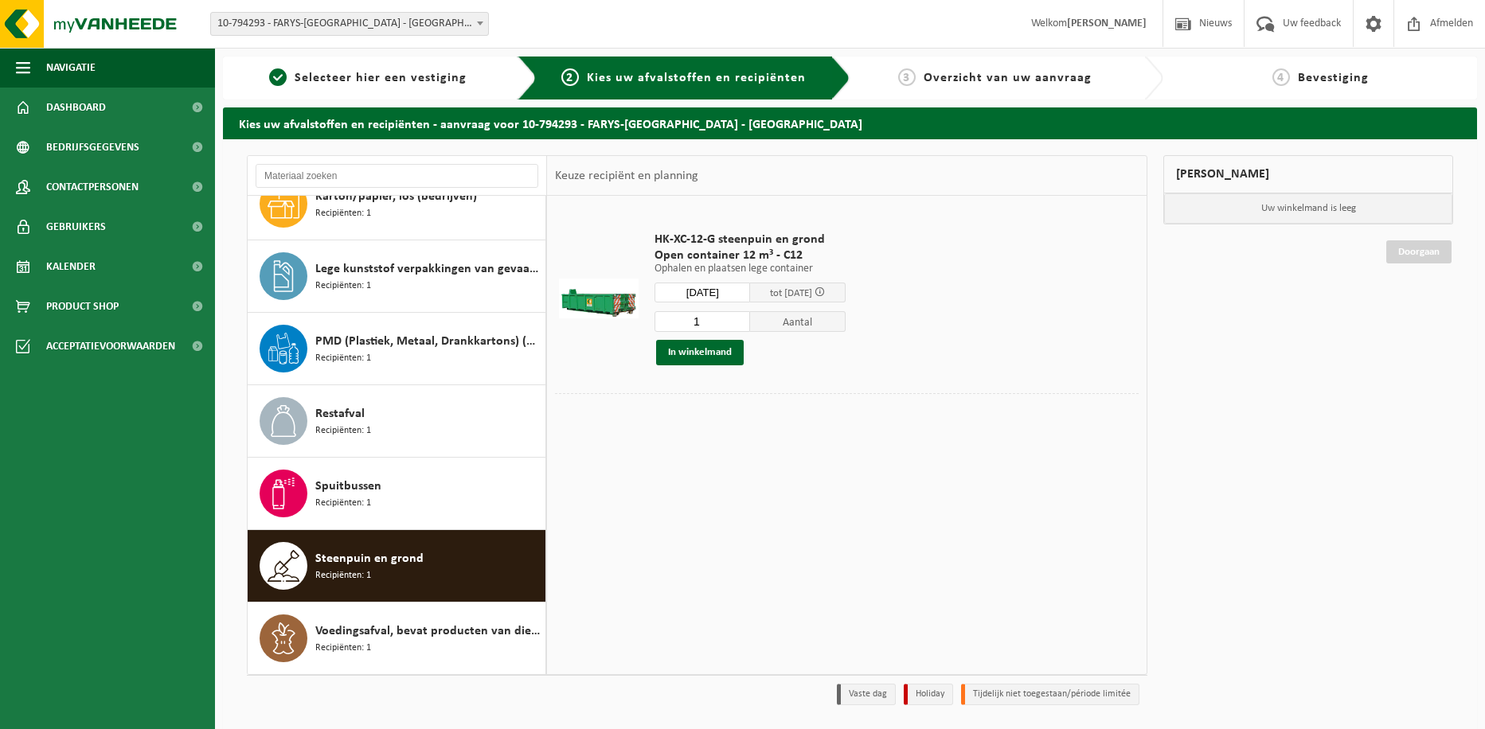
type input "Van 2025-09-09"
click at [750, 317] on input "2" at bounding box center [703, 321] width 96 height 21
type input "3"
click at [750, 317] on input "3" at bounding box center [703, 321] width 96 height 21
click at [683, 349] on button "In winkelmand" at bounding box center [700, 352] width 88 height 25
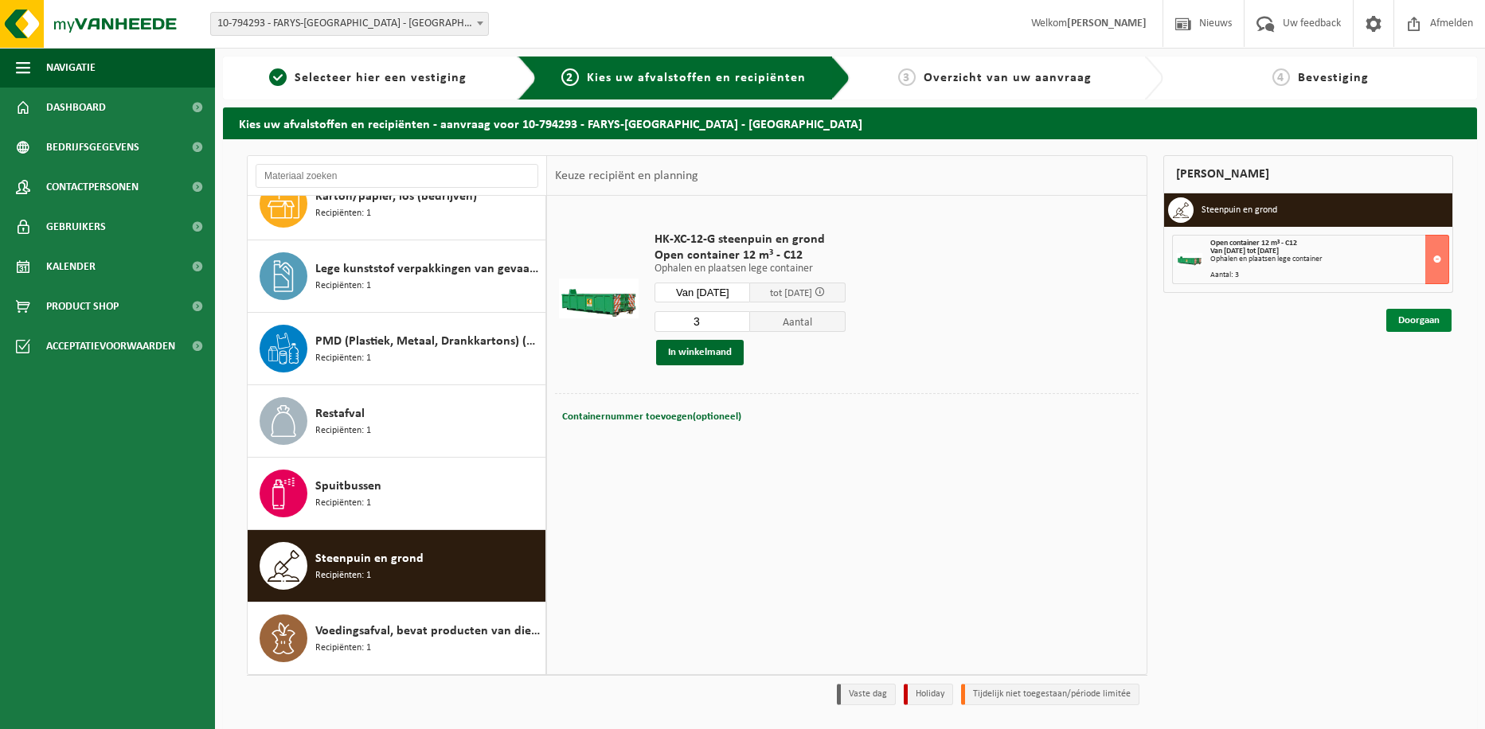
click at [1413, 319] on link "Doorgaan" at bounding box center [1418, 320] width 65 height 23
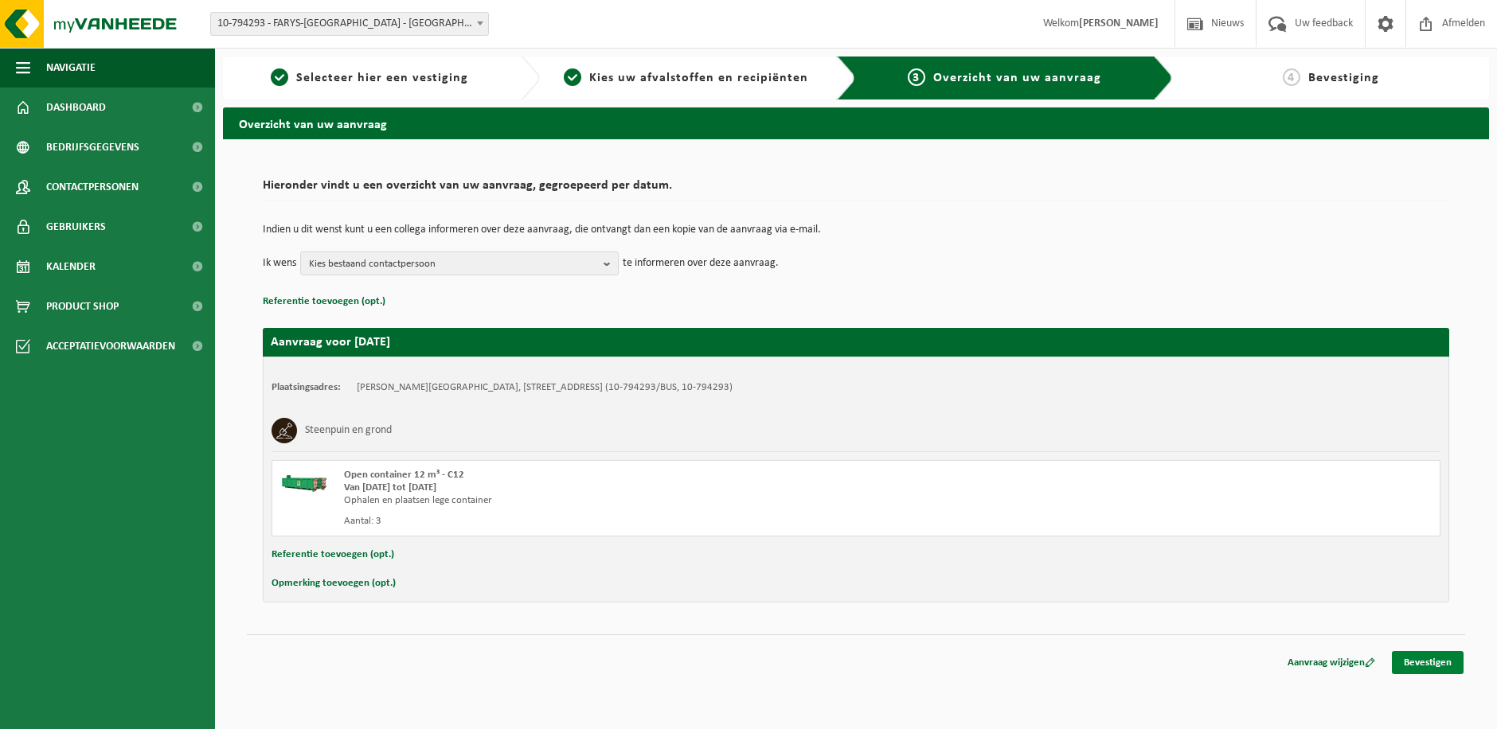
click at [1432, 665] on link "Bevestigen" at bounding box center [1428, 662] width 72 height 23
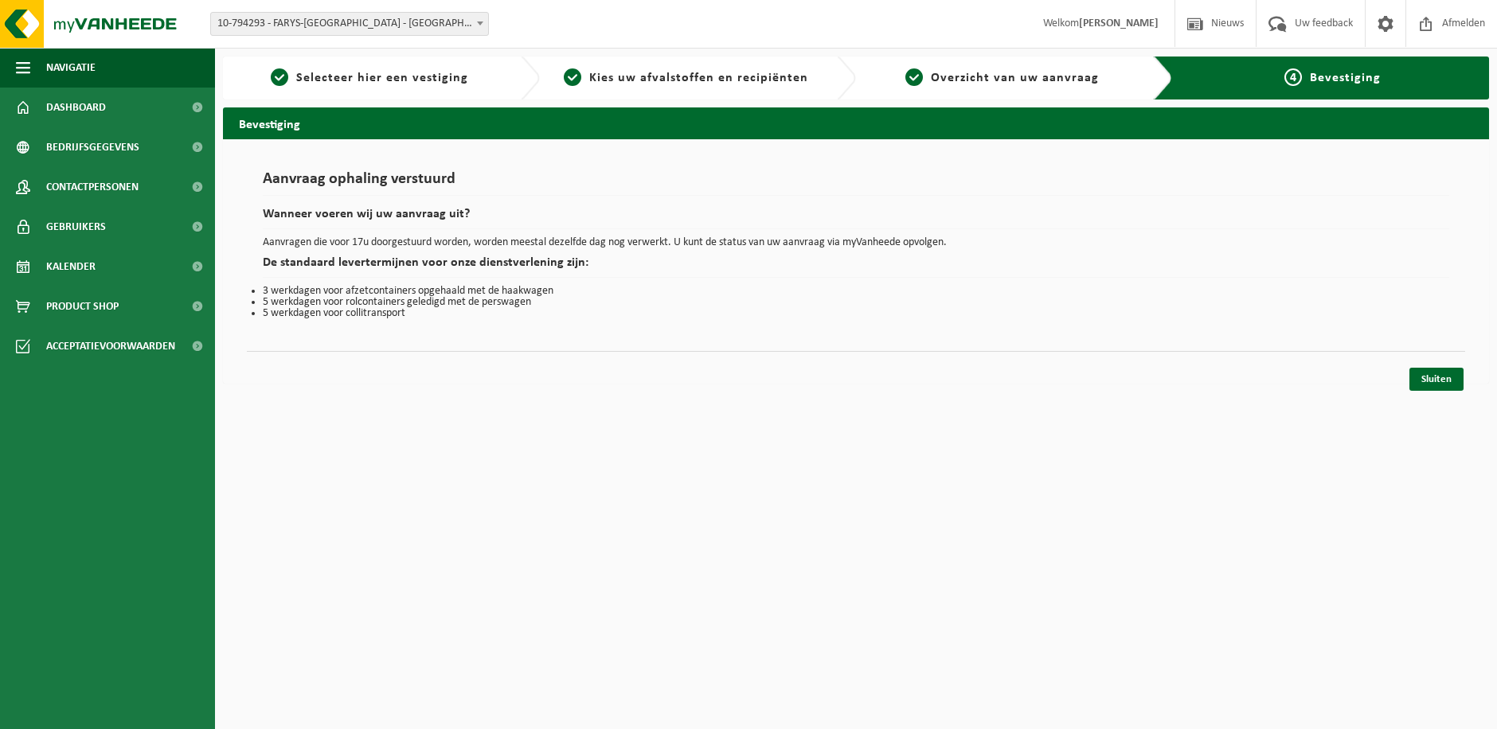
click at [387, 463] on html "Vestiging: 10-794293 - FARYS-[GEOGRAPHIC_DATA] - [GEOGRAPHIC_DATA] 10-806508 - …" at bounding box center [748, 364] width 1497 height 729
